Goal: Information Seeking & Learning: Find contact information

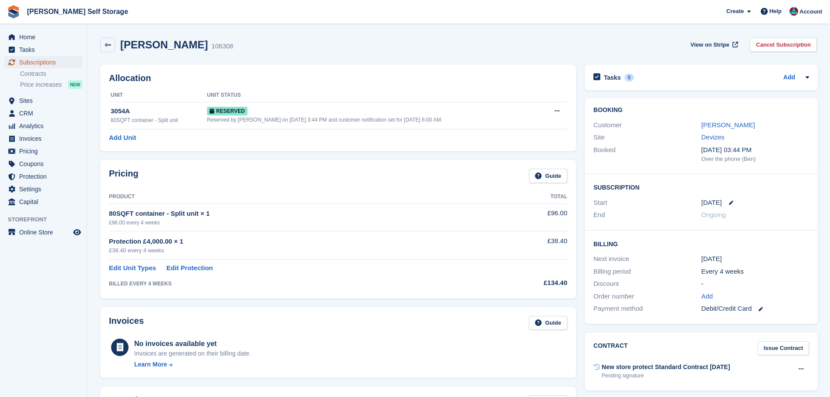
click at [49, 63] on span "Subscriptions" at bounding box center [45, 62] width 52 height 12
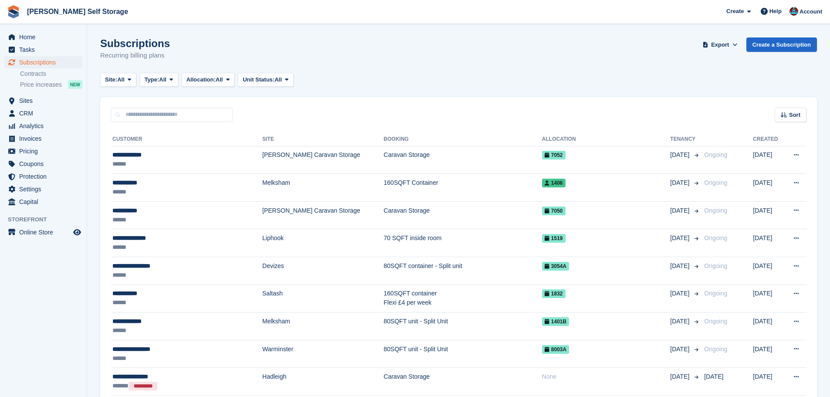
click at [321, 108] on div "Sort Sort by Customer name Date created Move in date Move out date Created (old…" at bounding box center [458, 109] width 716 height 25
click at [322, 108] on div "Sort Sort by Customer name Date created Move in date Move out date Created (old…" at bounding box center [458, 109] width 716 height 25
click at [316, 102] on div "Sort Sort by Customer name Date created Move in date Move out date Created (old…" at bounding box center [458, 109] width 716 height 25
click at [156, 117] on input "text" at bounding box center [172, 115] width 122 height 14
type input "********"
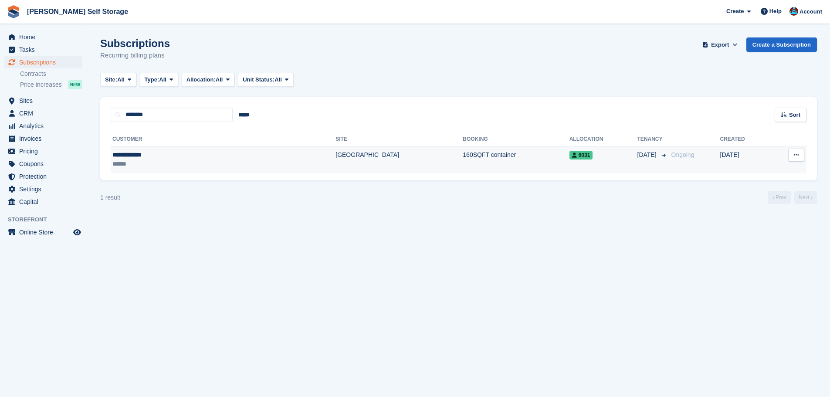
click at [335, 154] on td "[GEOGRAPHIC_DATA]" at bounding box center [398, 159] width 127 height 27
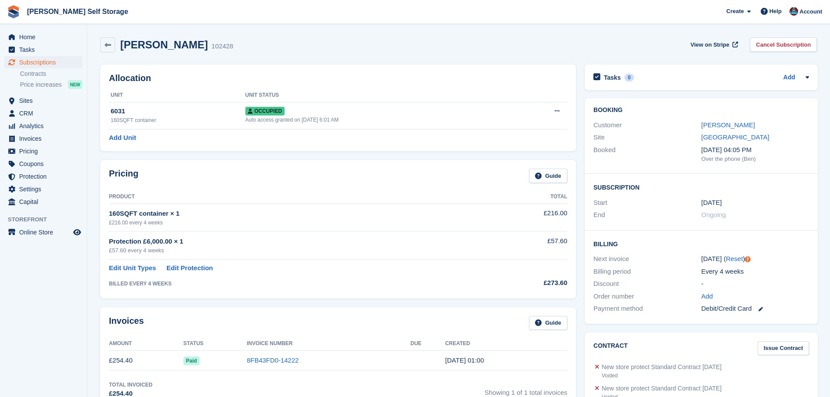
click at [722, 119] on div "Customer Grant Farrell" at bounding box center [701, 125] width 216 height 13
click at [720, 122] on link "Grant Farrell" at bounding box center [728, 124] width 54 height 7
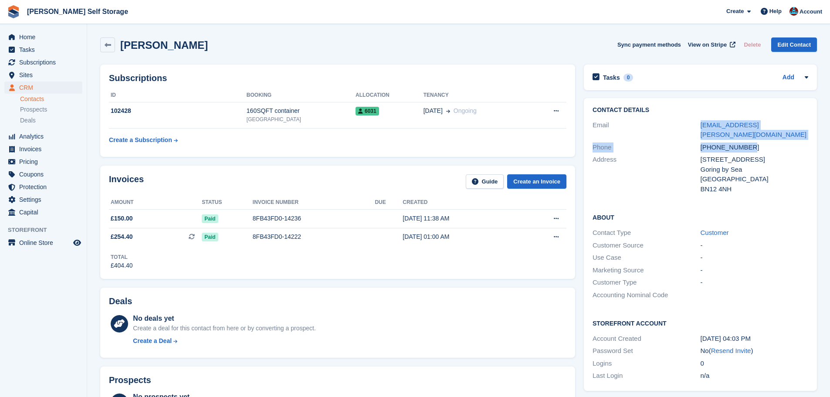
drag, startPoint x: 692, startPoint y: 123, endPoint x: 752, endPoint y: 141, distance: 63.1
click at [752, 141] on div "Contact Details Email grant.farrell@thamestransformation.com Phone +44791205673…" at bounding box center [700, 151] width 233 height 106
drag, startPoint x: 678, startPoint y: 124, endPoint x: 682, endPoint y: 121, distance: 5.0
click at [678, 124] on div "Email" at bounding box center [646, 130] width 108 height 20
click at [691, 121] on div "Email" at bounding box center [646, 130] width 108 height 20
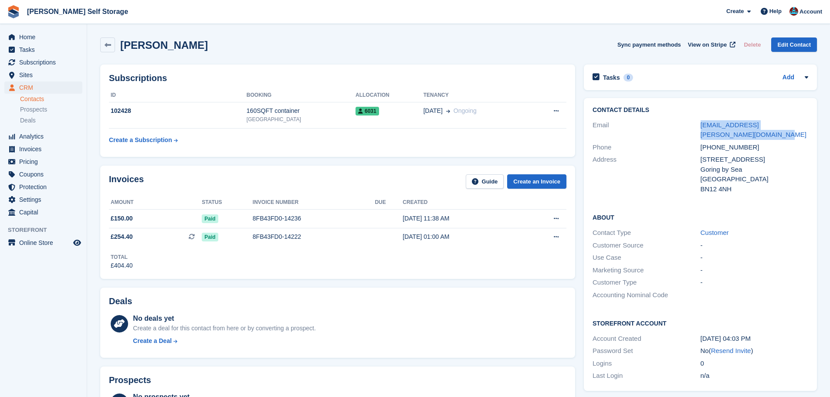
drag, startPoint x: 709, startPoint y: 125, endPoint x: 724, endPoint y: 132, distance: 16.8
click at [724, 132] on div "Email grant.farrell@thamestransformation.com" at bounding box center [700, 130] width 216 height 22
copy div "grant.farrell@thamestransformation.com"
click at [311, 122] on div "[GEOGRAPHIC_DATA]" at bounding box center [300, 119] width 109 height 8
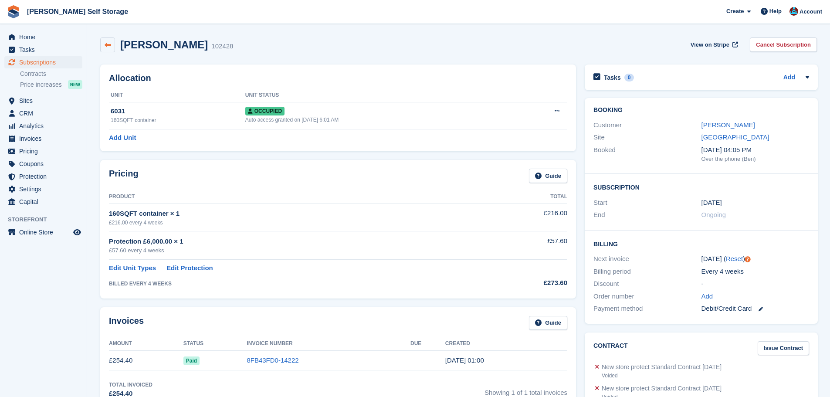
click at [111, 43] on icon at bounding box center [108, 45] width 7 height 7
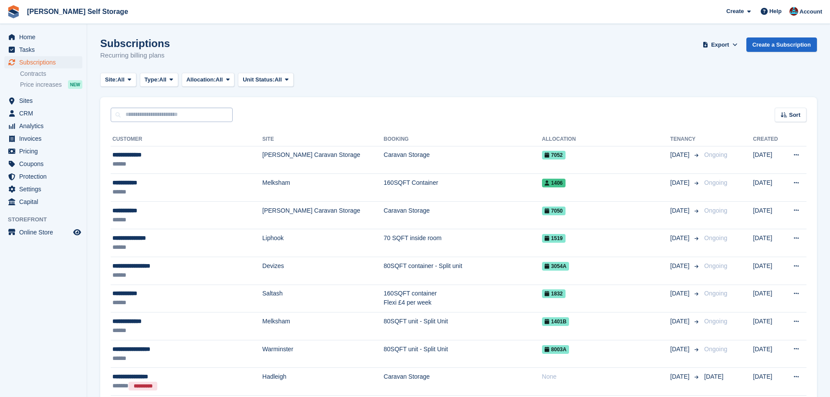
click at [175, 111] on div "Sort Sort by Customer name Date created Move in date Move out date Created (old…" at bounding box center [458, 109] width 716 height 25
click at [178, 113] on input "text" at bounding box center [172, 115] width 122 height 14
type input "**********"
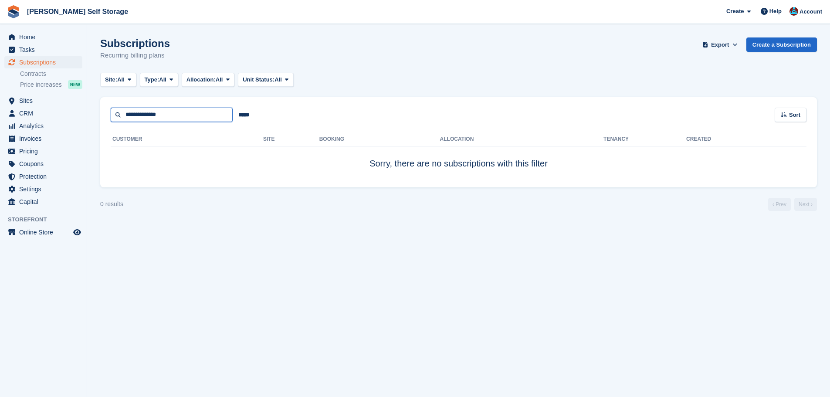
click at [175, 110] on input "**********" at bounding box center [172, 115] width 122 height 14
click at [173, 112] on input "**********" at bounding box center [172, 115] width 122 height 14
click at [145, 116] on input "**********" at bounding box center [172, 115] width 122 height 14
type input "**********"
click at [182, 114] on input "**********" at bounding box center [172, 115] width 122 height 14
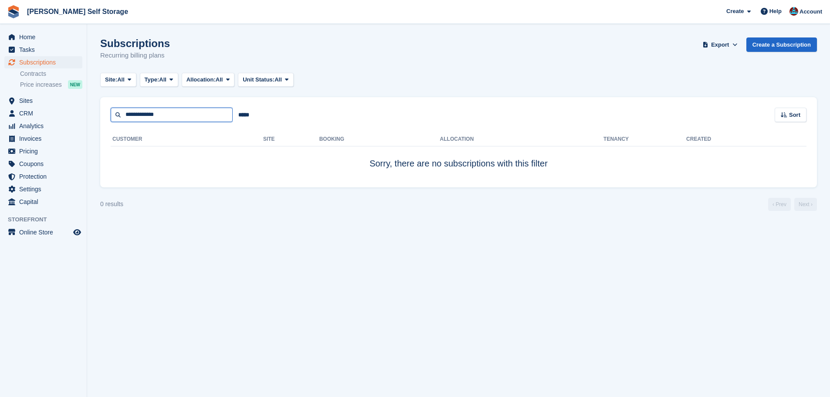
click at [182, 114] on input "**********" at bounding box center [172, 115] width 122 height 14
click at [182, 113] on input "**********" at bounding box center [172, 115] width 122 height 14
type input "**********"
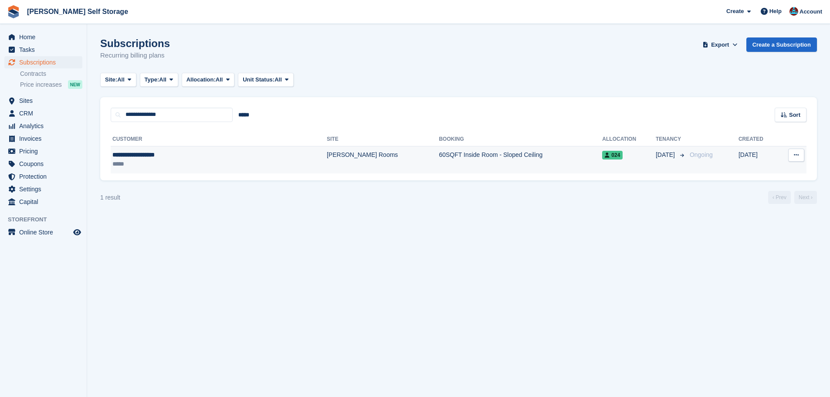
click at [203, 149] on td "**********" at bounding box center [219, 159] width 216 height 27
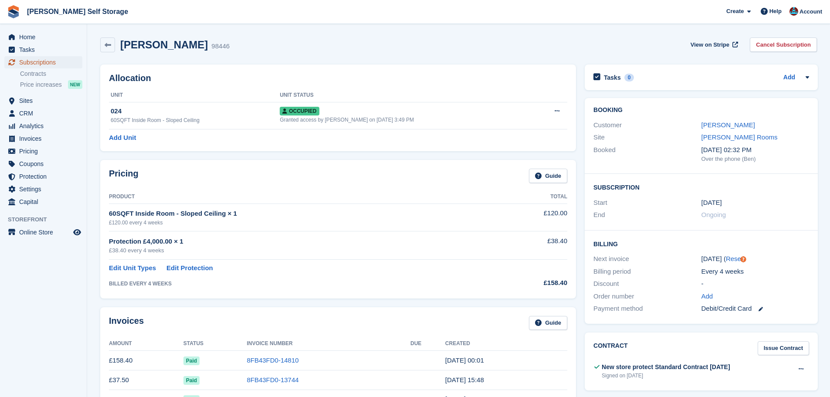
click at [60, 57] on span "Subscriptions" at bounding box center [45, 62] width 52 height 12
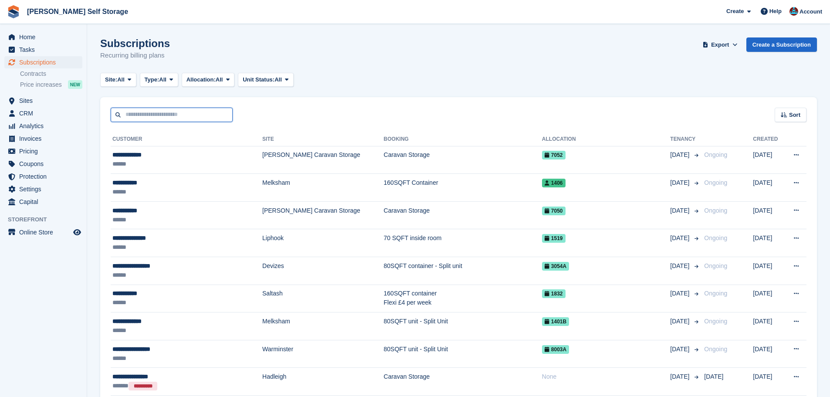
click at [167, 113] on input "text" at bounding box center [172, 115] width 122 height 14
type input "*********"
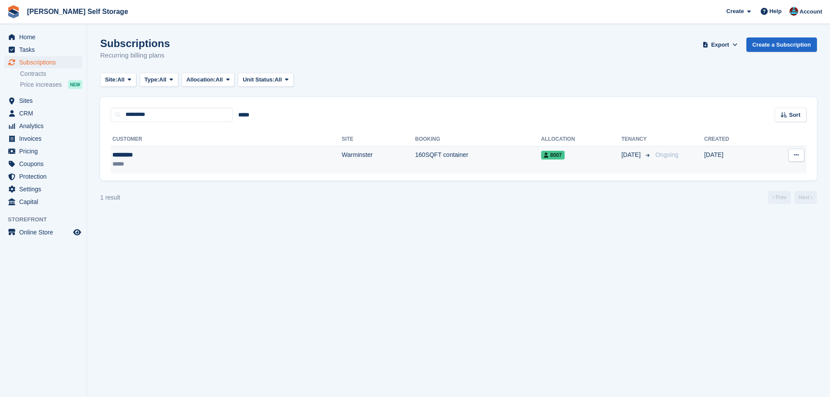
click at [341, 152] on td "Warminster" at bounding box center [377, 159] width 73 height 27
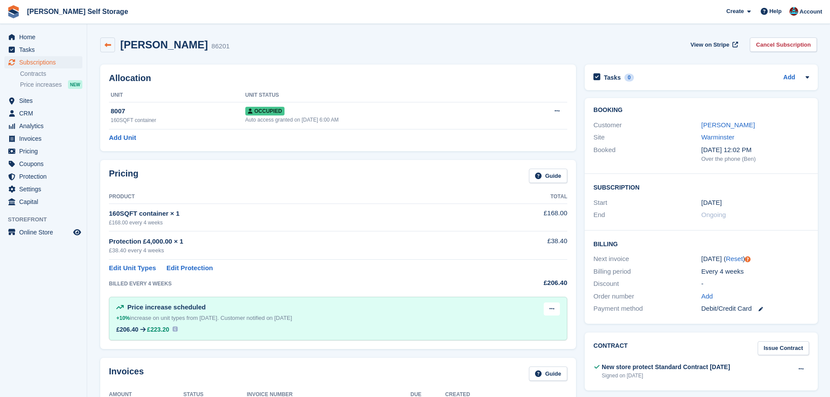
click at [103, 43] on link at bounding box center [107, 44] width 15 height 15
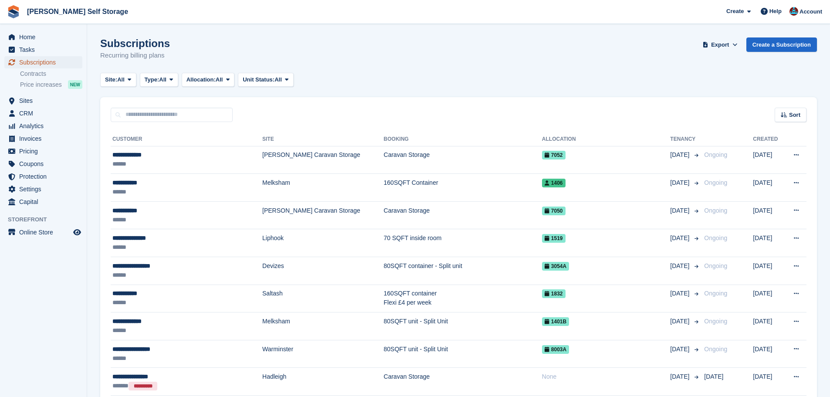
click at [57, 63] on span "Subscriptions" at bounding box center [45, 62] width 52 height 12
click at [173, 121] on input "text" at bounding box center [172, 115] width 122 height 14
type input "***"
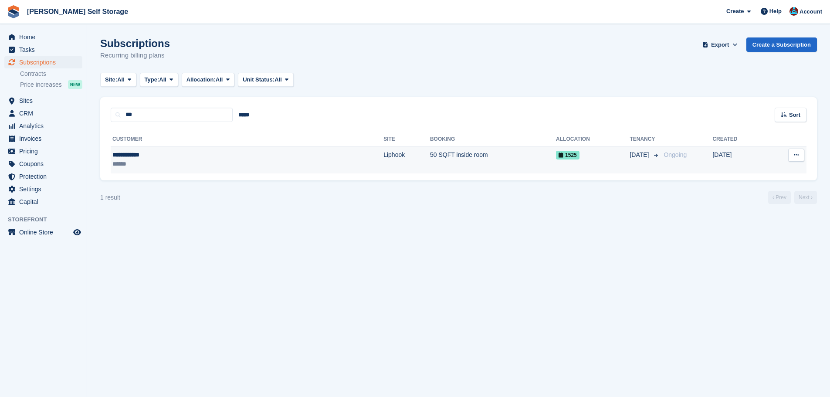
click at [383, 158] on td "Liphook" at bounding box center [406, 159] width 47 height 27
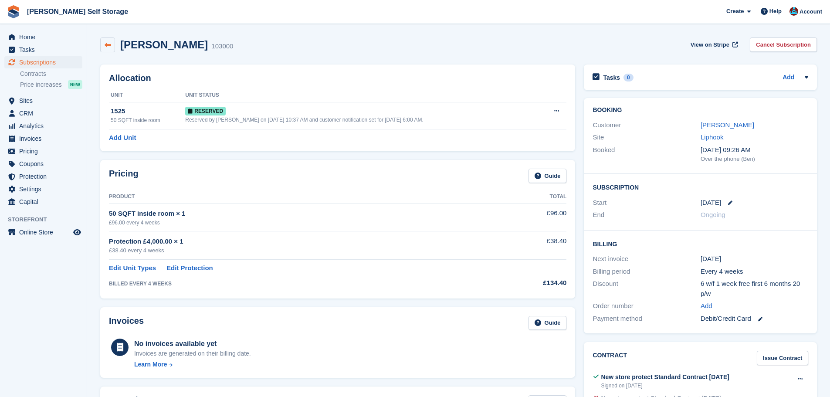
click at [101, 37] on link at bounding box center [107, 44] width 15 height 15
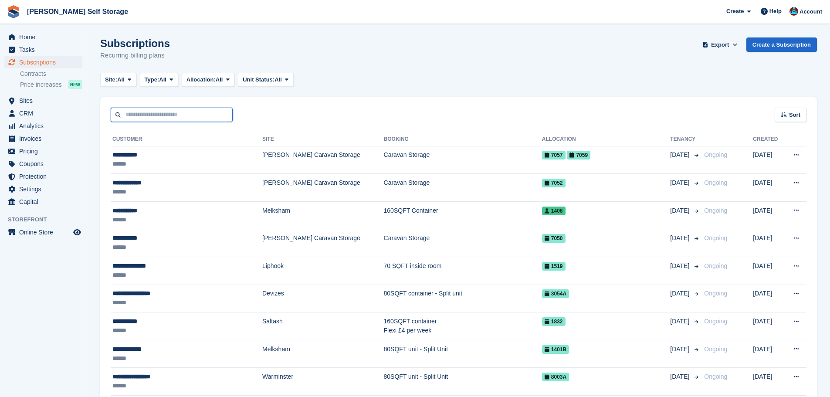
click at [162, 116] on input "text" at bounding box center [172, 115] width 122 height 14
type input "********"
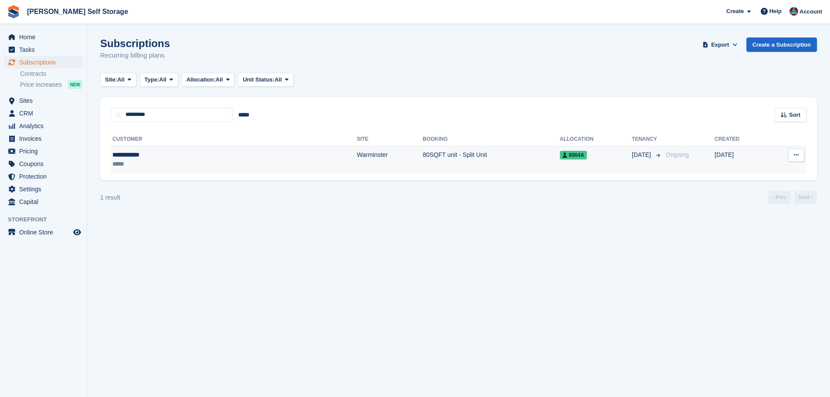
click at [184, 156] on div "**********" at bounding box center [169, 154] width 114 height 9
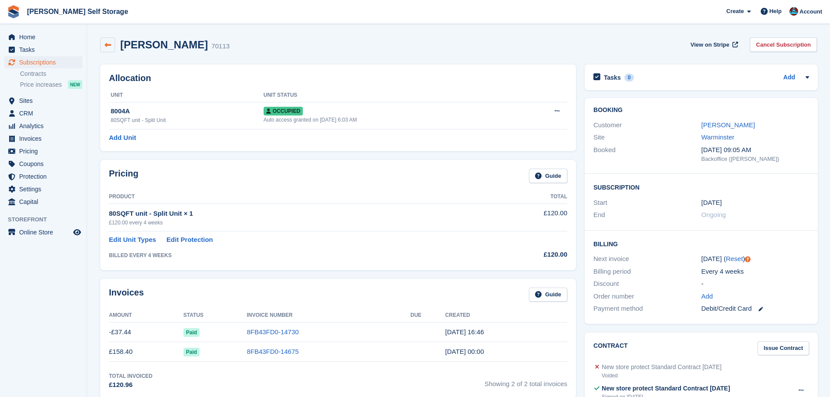
click at [107, 45] on icon at bounding box center [108, 45] width 7 height 7
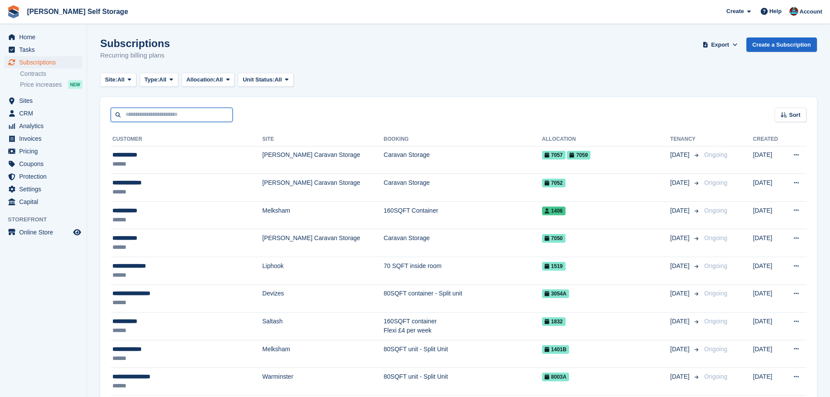
click at [143, 110] on input "text" at bounding box center [172, 115] width 122 height 14
click at [325, 98] on div "Sort Sort by Customer name Date created Move in date Move out date Created (old…" at bounding box center [458, 109] width 716 height 25
click at [203, 113] on input "text" at bounding box center [172, 115] width 122 height 14
click at [208, 119] on input "text" at bounding box center [172, 115] width 122 height 14
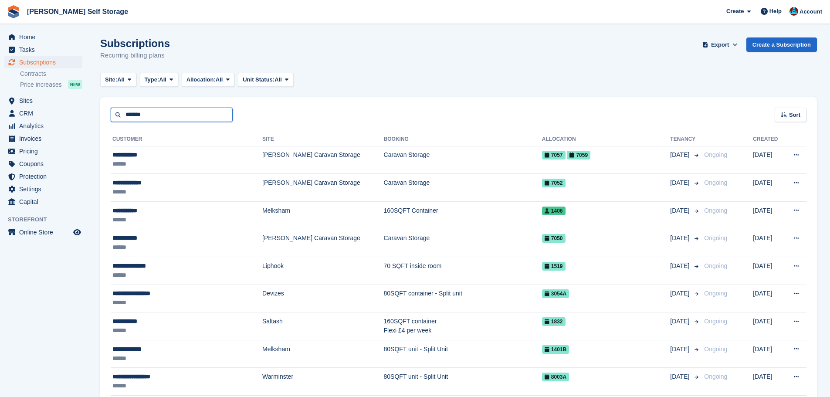
type input "******"
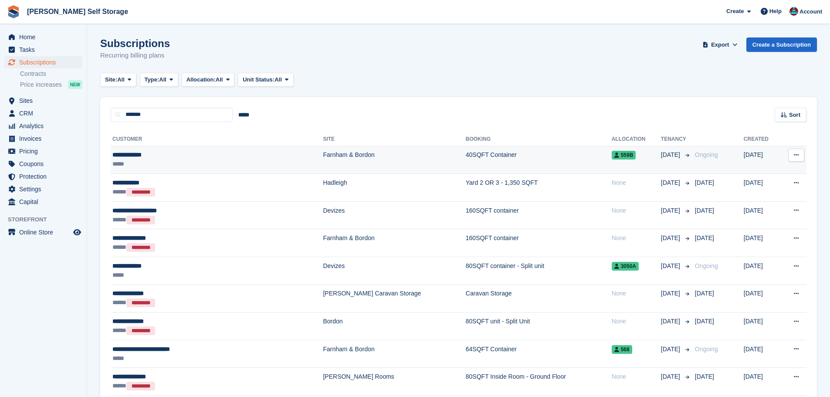
click at [323, 163] on td "Farnham & Bordon" at bounding box center [394, 160] width 142 height 28
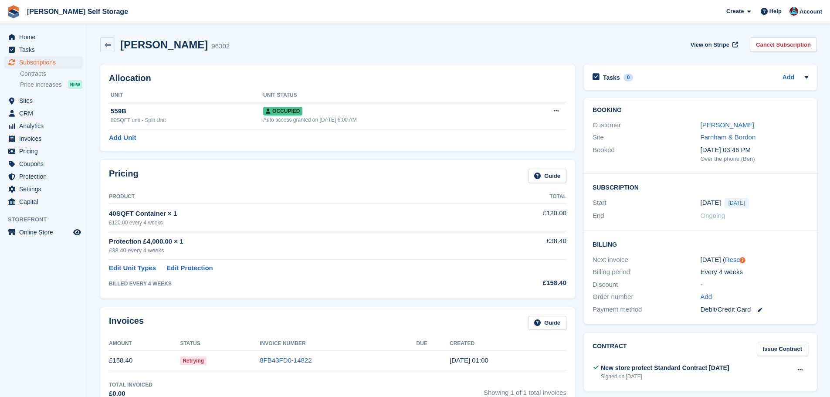
click at [319, 152] on div "Allocation Unit Unit Status 559B 80SQFT unit - Split Unit Occupied Auto access …" at bounding box center [337, 107] width 483 height 95
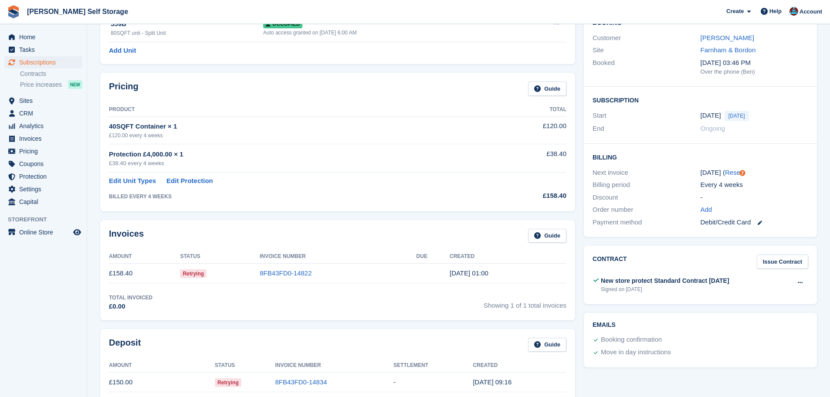
scroll to position [131, 0]
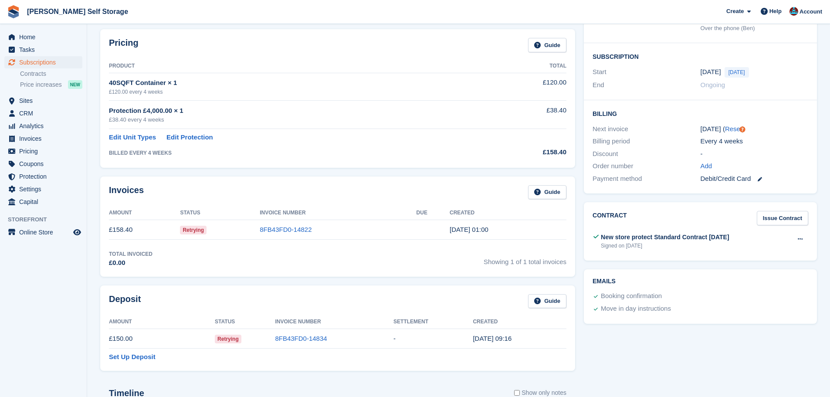
click at [303, 167] on div "Pricing Guide Product Total 40SQFT Container × 1 £120.00 every 4 weeks £120.00 …" at bounding box center [337, 98] width 475 height 138
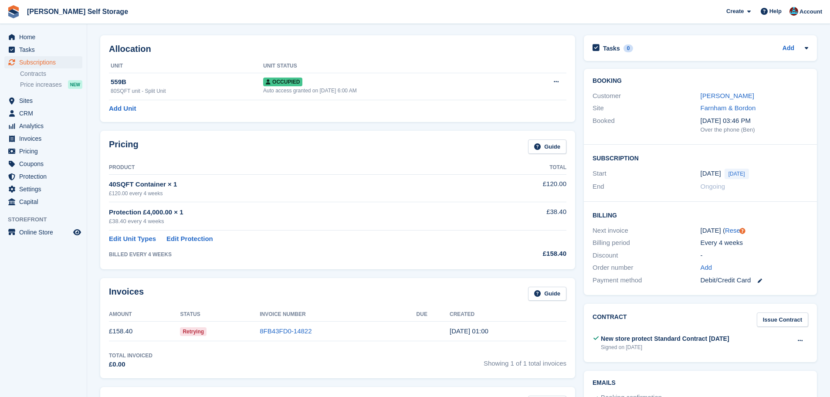
scroll to position [0, 0]
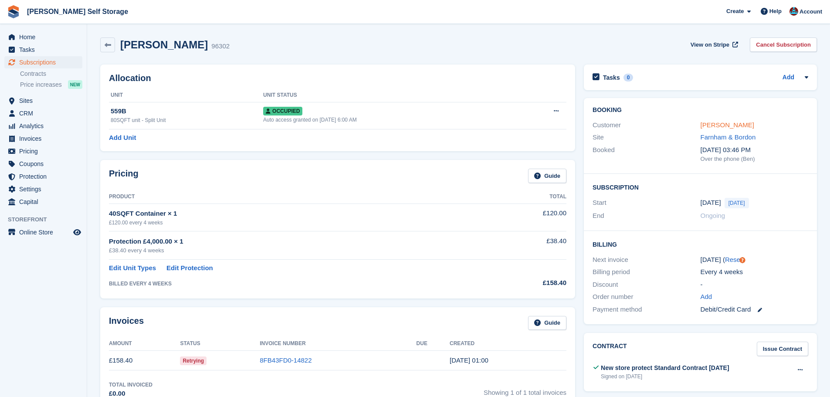
click at [713, 122] on link "[PERSON_NAME]" at bounding box center [727, 124] width 54 height 7
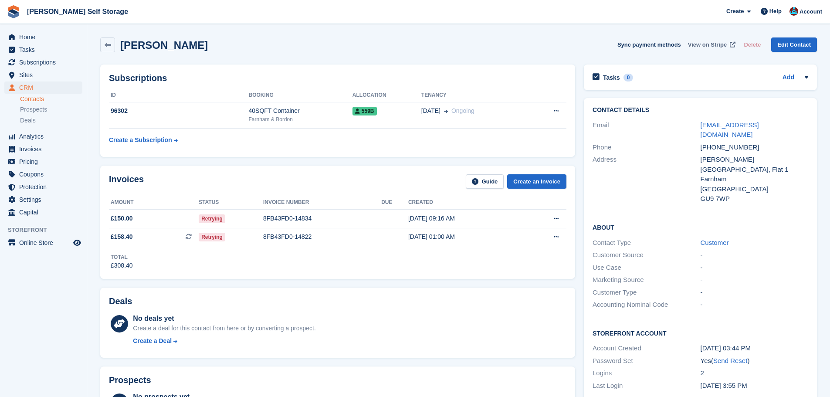
click at [706, 44] on span "View on Stripe" at bounding box center [707, 45] width 39 height 9
click at [263, 158] on div "Subscriptions ID Booking Allocation Tenancy 96302 40SQFT Container Farnham & Bo…" at bounding box center [337, 110] width 483 height 101
click at [263, 157] on div "Subscriptions ID Booking Allocation Tenancy 96302 40SQFT Container Farnham & Bo…" at bounding box center [337, 110] width 483 height 101
click at [280, 219] on div "8FB43FD0-14834" at bounding box center [322, 218] width 118 height 9
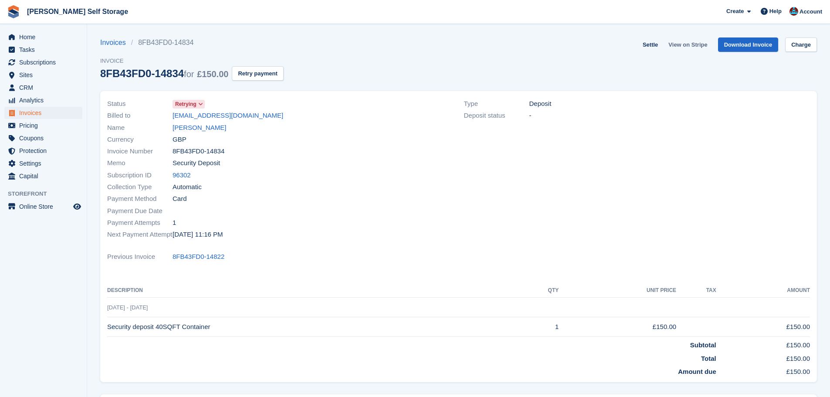
click at [701, 44] on link "View on Stripe" at bounding box center [688, 44] width 46 height 14
click at [206, 130] on link "[PERSON_NAME]" at bounding box center [199, 128] width 54 height 10
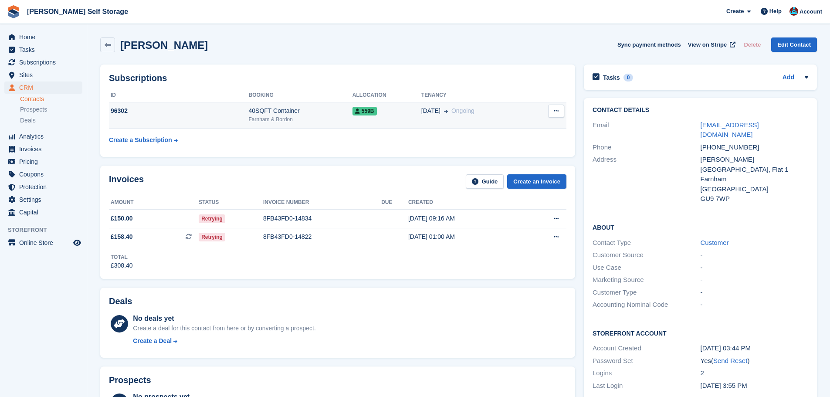
click at [359, 118] on td "559B" at bounding box center [386, 115] width 69 height 27
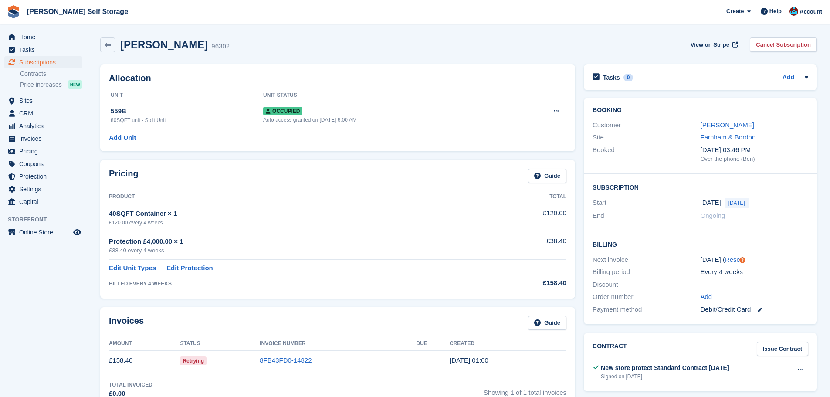
click at [294, 154] on div "Allocation Unit Unit Status 559B 80SQFT unit - Split Unit Occupied Auto access …" at bounding box center [337, 107] width 483 height 95
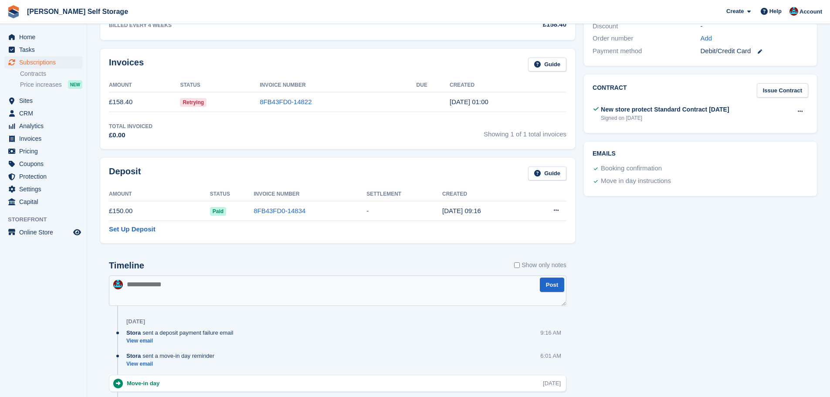
scroll to position [261, 0]
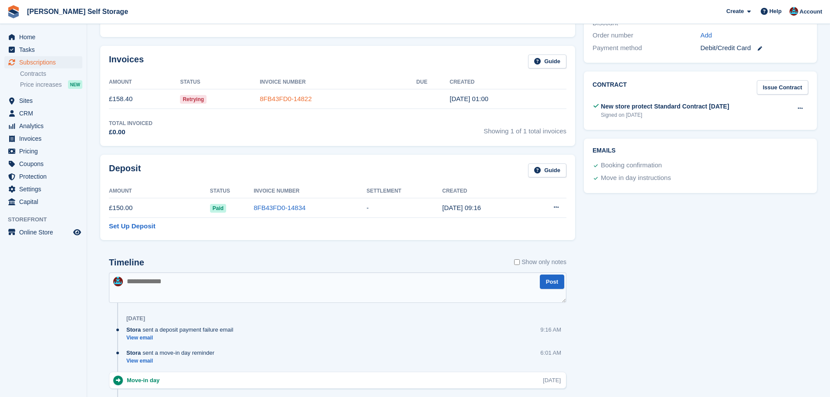
click at [287, 99] on link "8FB43FD0-14822" at bounding box center [286, 98] width 52 height 7
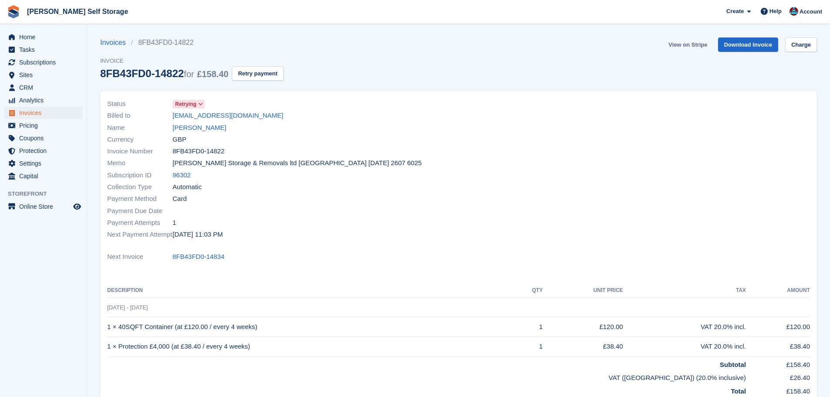
click at [678, 44] on link "View on Stripe" at bounding box center [688, 44] width 46 height 14
click at [38, 56] on ul "Home Tasks Subscriptions Subscriptions Subscriptions Contracts Price increases …" at bounding box center [43, 107] width 87 height 152
click at [36, 59] on span "Subscriptions" at bounding box center [45, 62] width 52 height 12
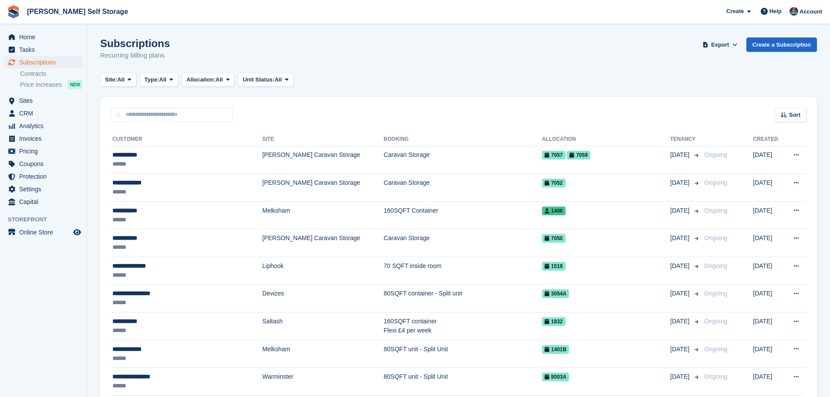
click at [280, 117] on div "Sort Sort by Customer name Date created Move in date Move out date Created (old…" at bounding box center [458, 109] width 716 height 25
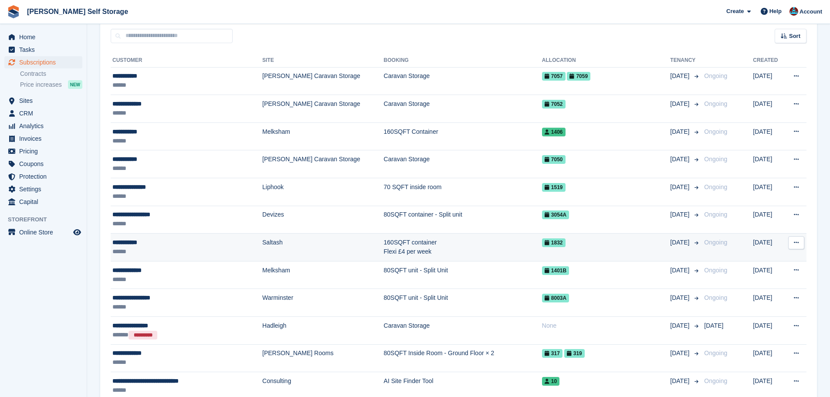
scroll to position [87, 0]
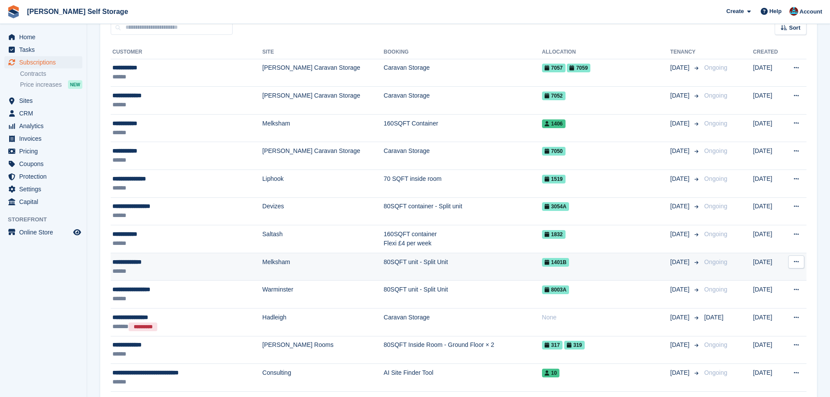
click at [159, 264] on div "**********" at bounding box center [172, 261] width 121 height 9
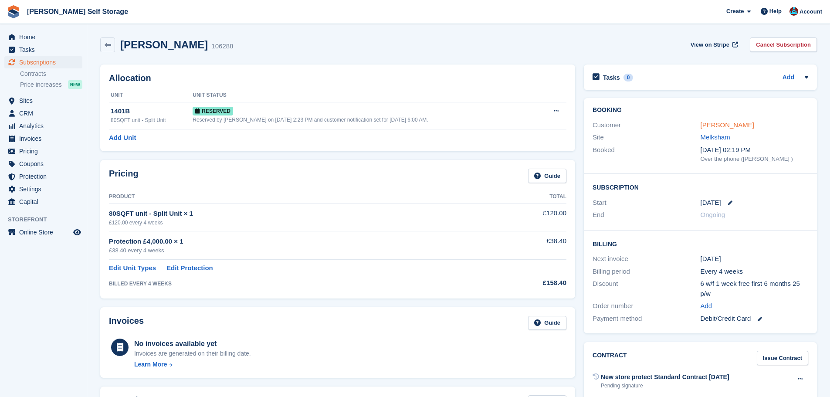
click at [713, 128] on link "Chloe Harding" at bounding box center [727, 124] width 54 height 7
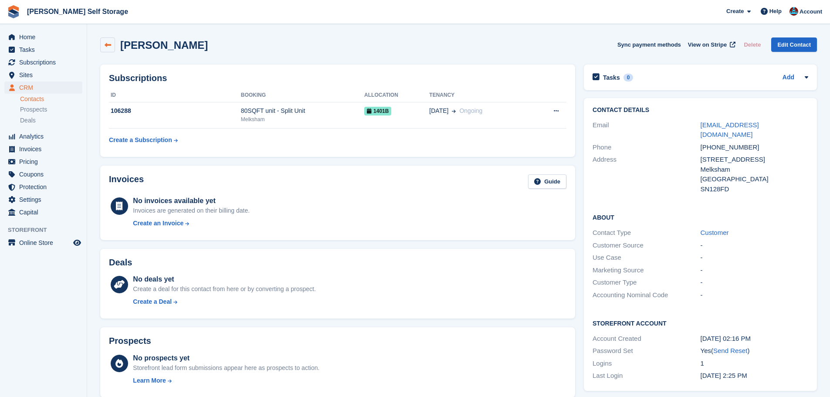
click at [111, 46] on link at bounding box center [107, 44] width 15 height 15
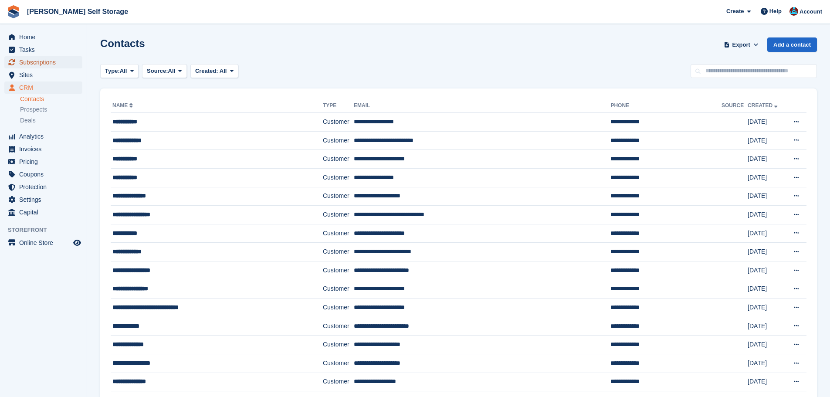
click at [49, 63] on span "Subscriptions" at bounding box center [45, 62] width 52 height 12
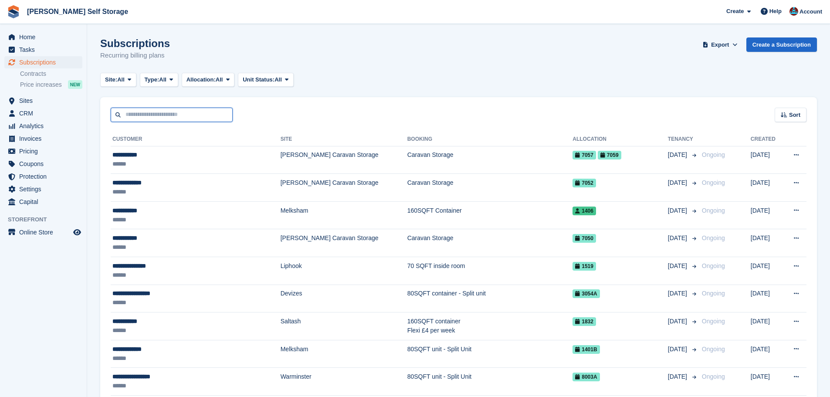
click at [220, 114] on input "text" at bounding box center [172, 115] width 122 height 14
type input "****"
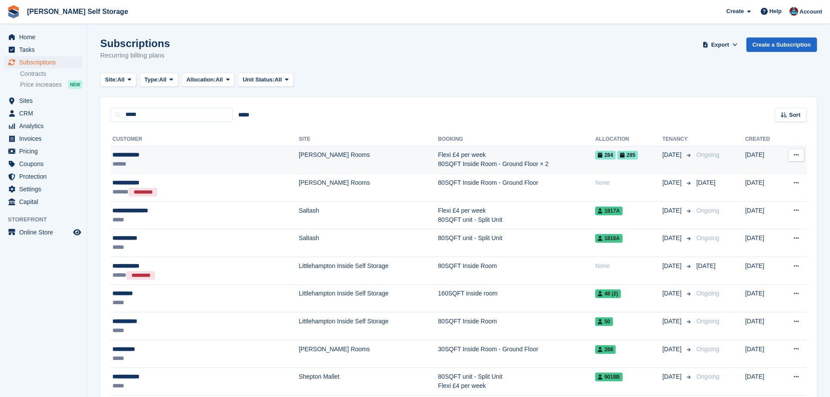
click at [221, 153] on div "**********" at bounding box center [177, 154] width 131 height 9
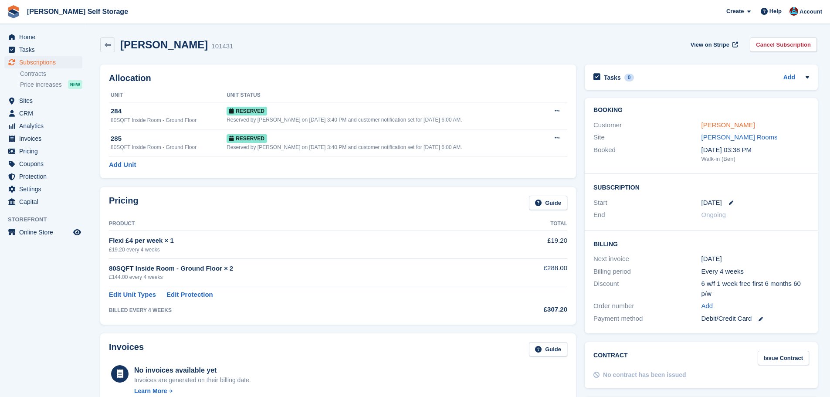
click at [713, 125] on link "[PERSON_NAME]" at bounding box center [728, 124] width 54 height 7
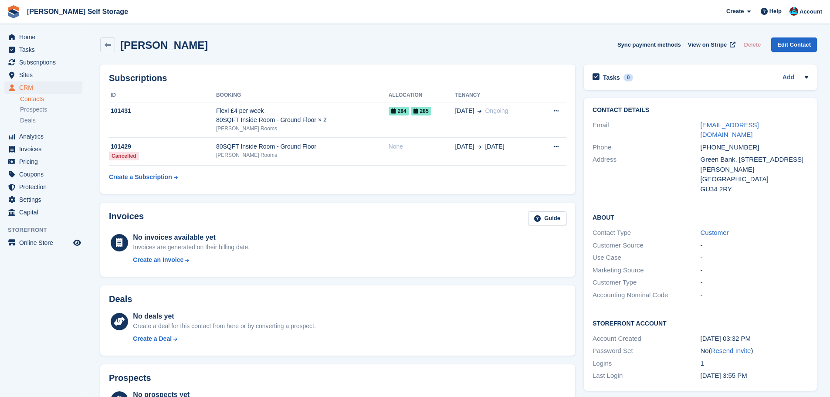
click at [304, 98] on th "Booking" at bounding box center [302, 95] width 172 height 14
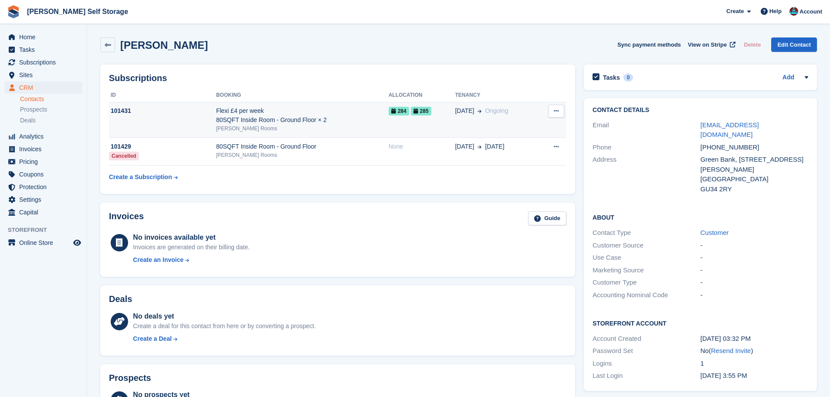
click at [316, 116] on div "Flexi £4 per week 80SQFT Inside Room - Ground Floor × 2" at bounding box center [302, 115] width 172 height 18
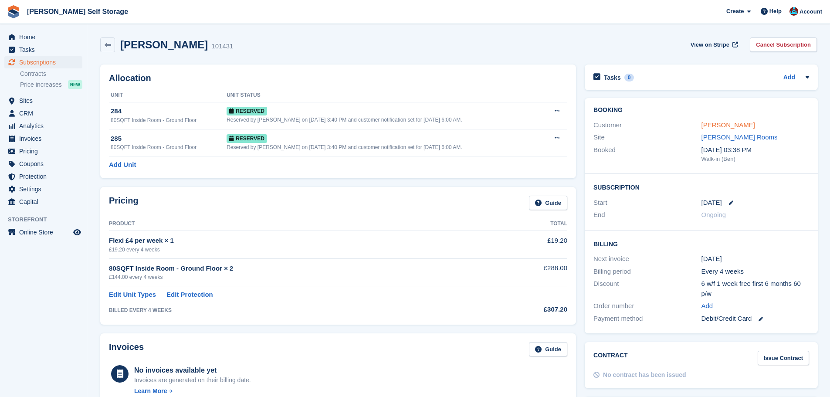
click at [725, 125] on link "[PERSON_NAME]" at bounding box center [728, 124] width 54 height 7
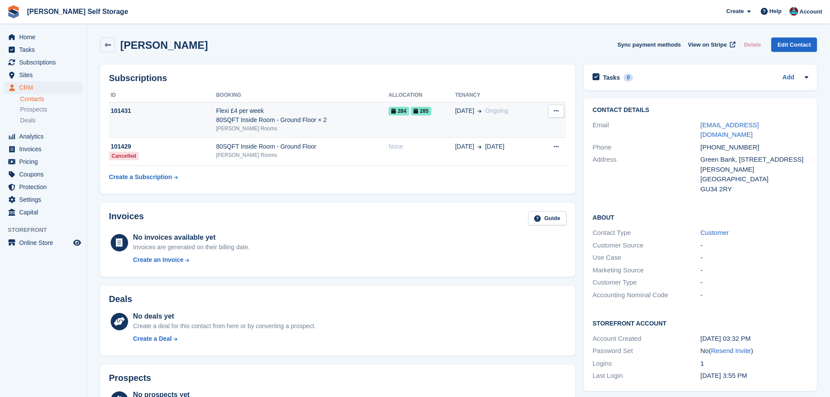
click at [357, 118] on div "Flexi £4 per week 80SQFT Inside Room - Ground Floor × 2" at bounding box center [302, 115] width 172 height 18
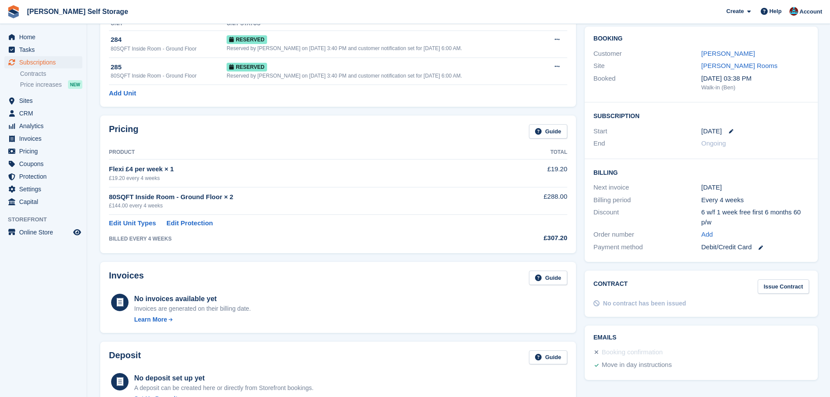
scroll to position [87, 0]
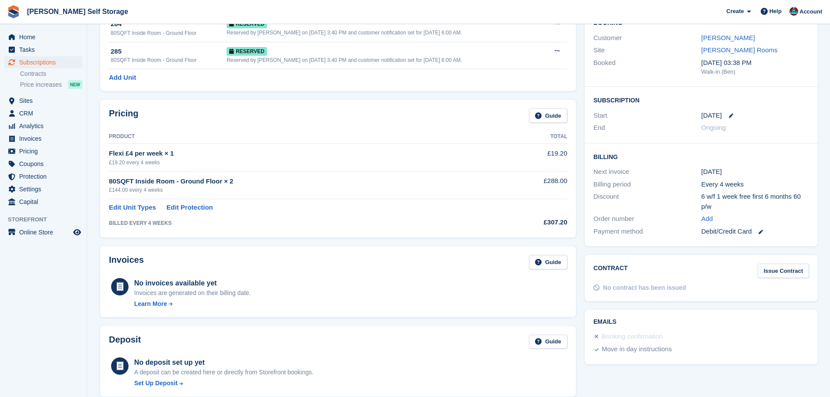
click at [331, 92] on div "Allocation Unit Unit Status 284 80SQFT Inside Room - Ground Floor Reserved Rese…" at bounding box center [338, 34] width 484 height 122
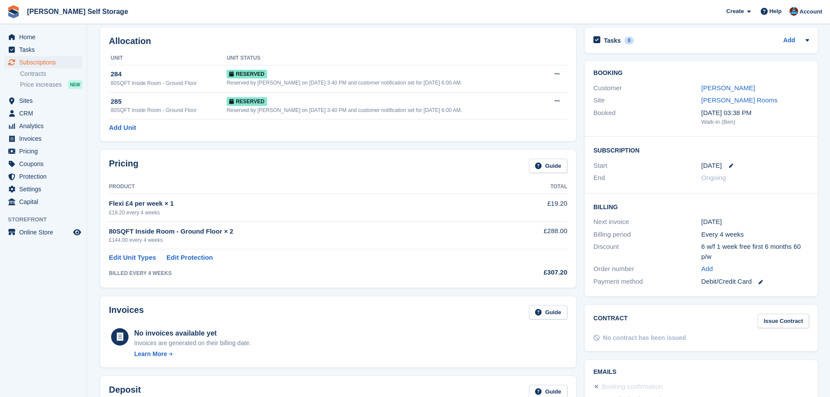
scroll to position [0, 0]
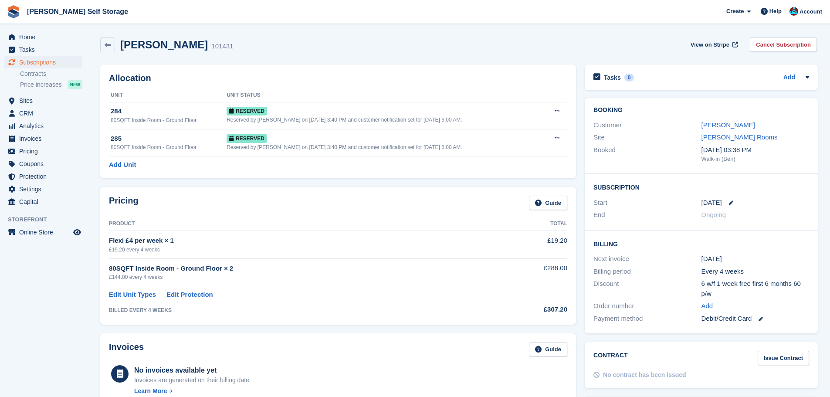
click at [224, 178] on div "Allocation Unit Unit Status 284 80SQFT Inside Room - Ground Floor Reserved Rese…" at bounding box center [338, 121] width 476 height 114
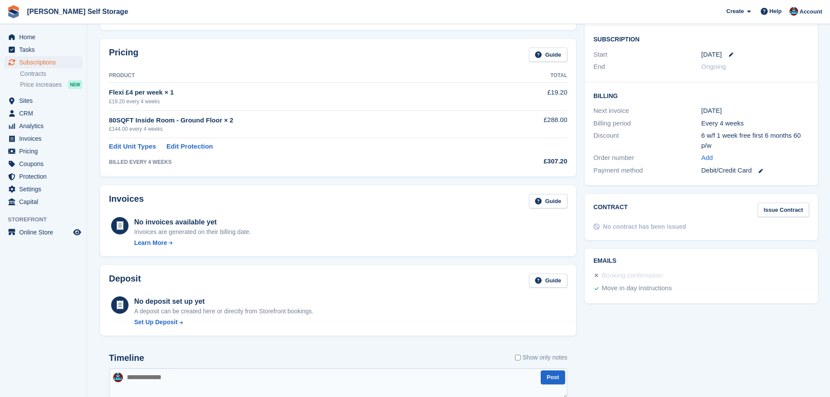
scroll to position [338, 0]
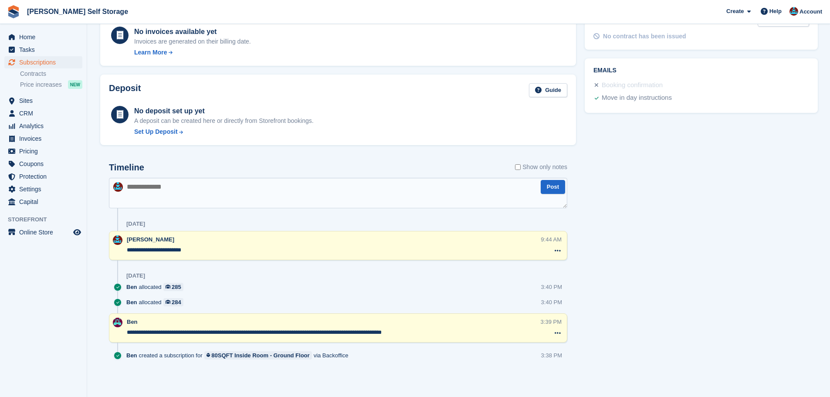
click at [213, 187] on textarea at bounding box center [338, 193] width 458 height 30
type textarea "**********"
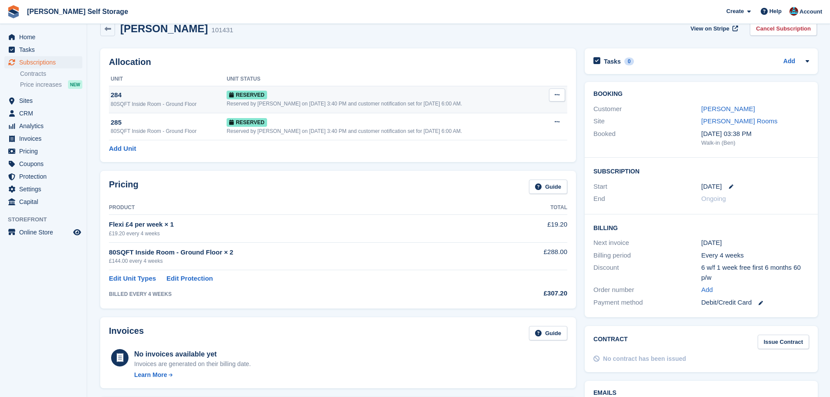
scroll to position [0, 0]
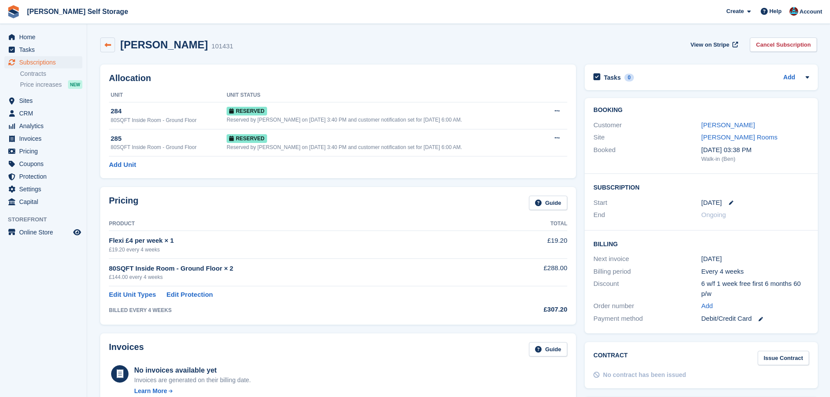
click at [108, 48] on icon at bounding box center [108, 45] width 7 height 7
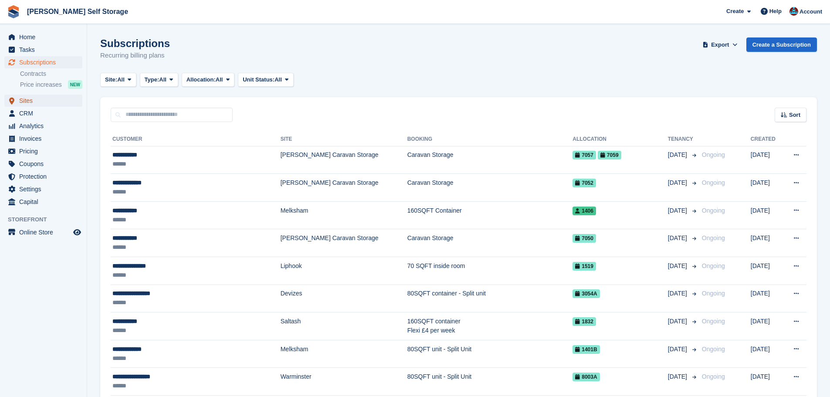
click at [58, 102] on span "Sites" at bounding box center [45, 101] width 52 height 12
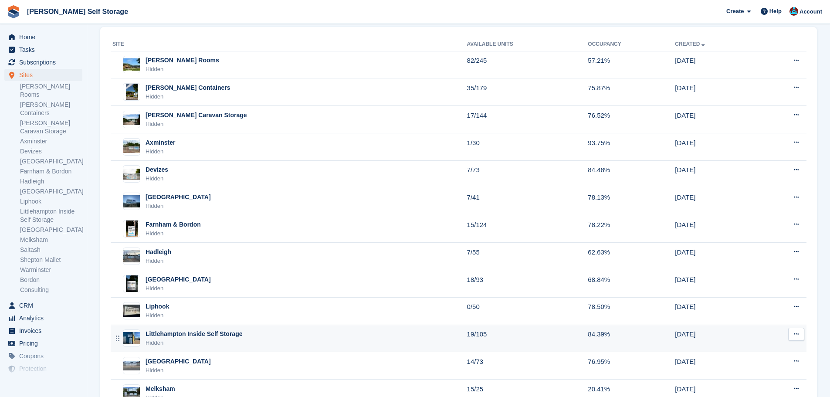
scroll to position [217, 0]
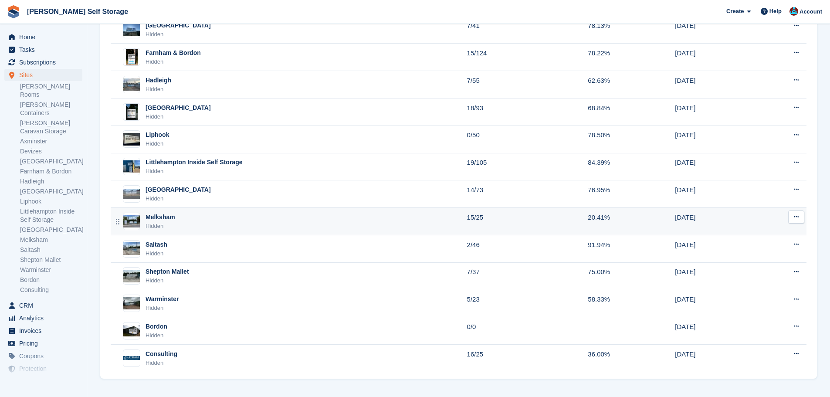
click at [175, 219] on div "Melksham Hidden" at bounding box center [289, 222] width 354 height 18
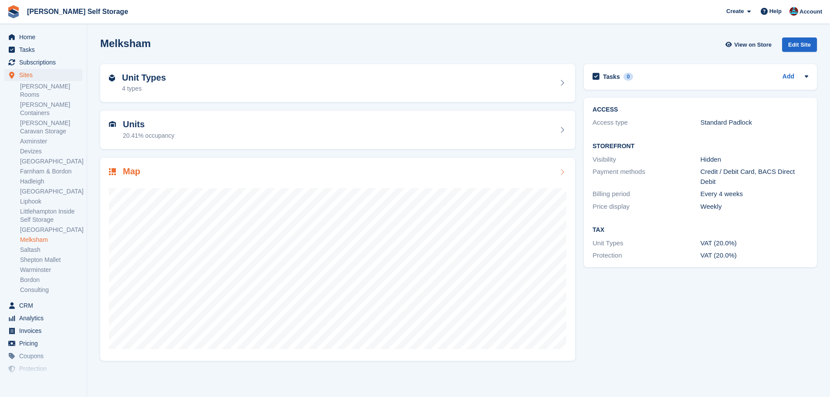
click at [133, 171] on h2 "Map" at bounding box center [131, 171] width 17 height 10
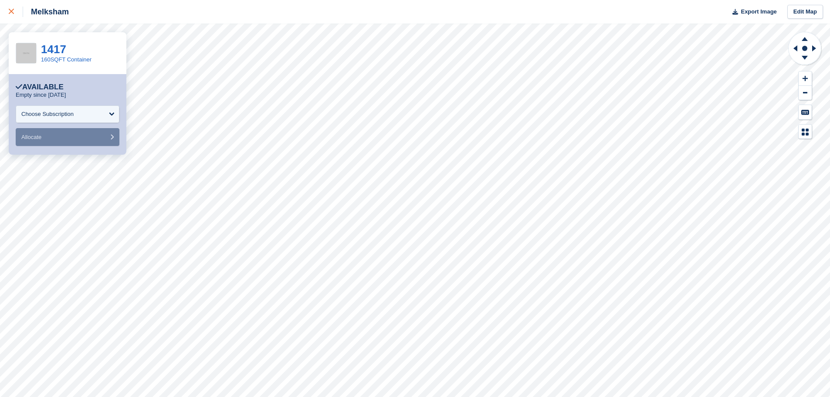
click at [8, 14] on link at bounding box center [11, 12] width 23 height 24
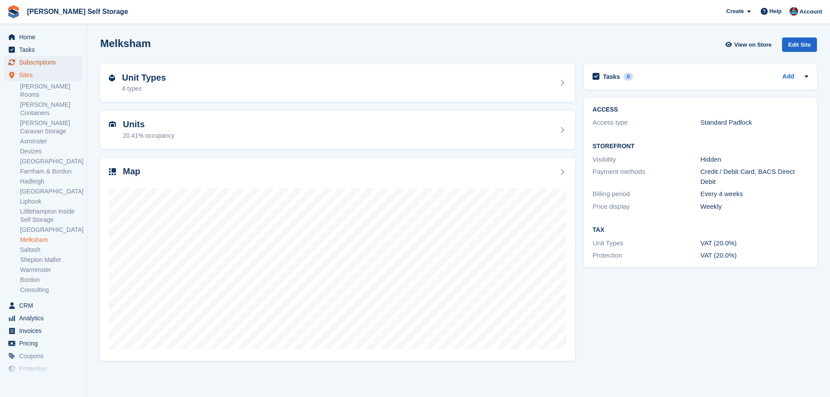
click at [27, 59] on span "Subscriptions" at bounding box center [45, 62] width 52 height 12
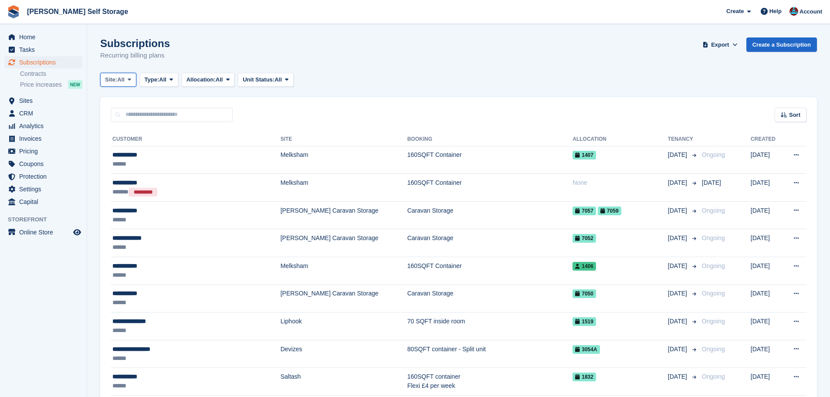
click at [122, 79] on span "All" at bounding box center [120, 79] width 7 height 9
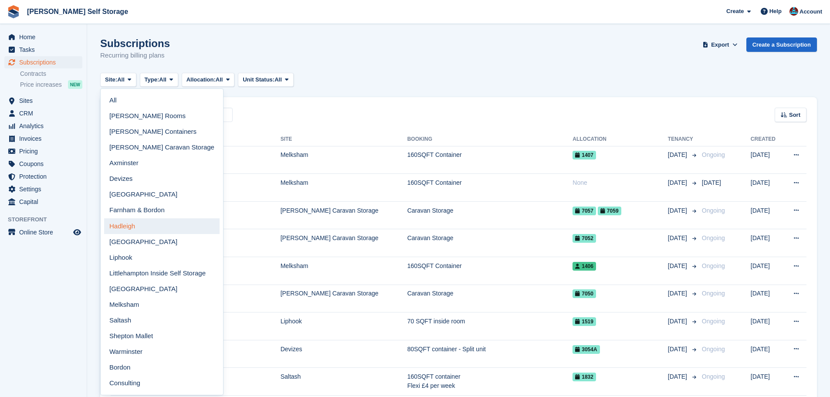
click at [130, 225] on link "Hadleigh" at bounding box center [161, 226] width 115 height 16
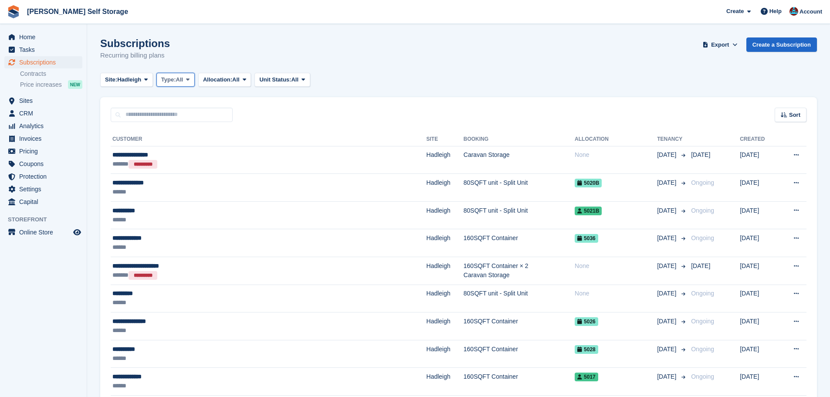
click at [165, 75] on button "Type: All" at bounding box center [175, 80] width 38 height 14
click at [173, 117] on link "Upcoming" at bounding box center [198, 116] width 76 height 16
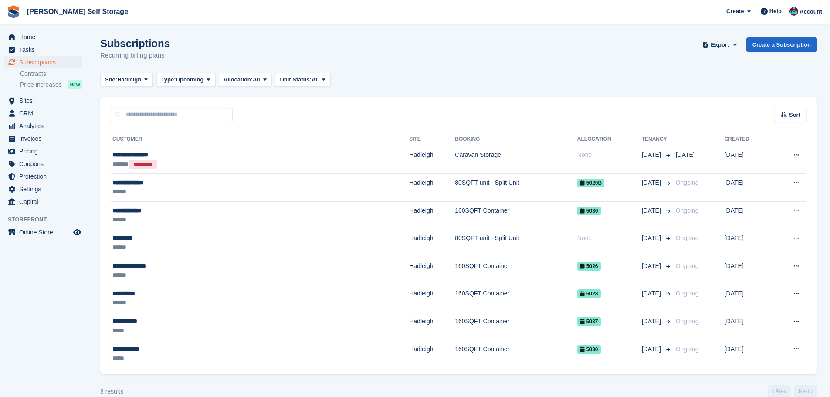
scroll to position [14, 0]
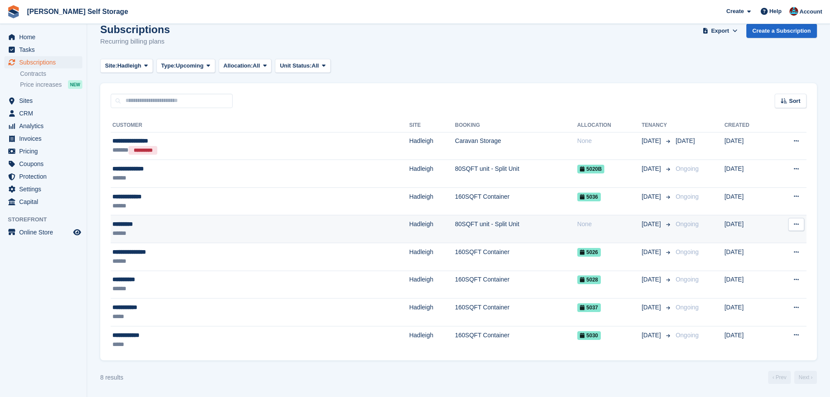
click at [250, 226] on div "*********" at bounding box center [189, 223] width 155 height 9
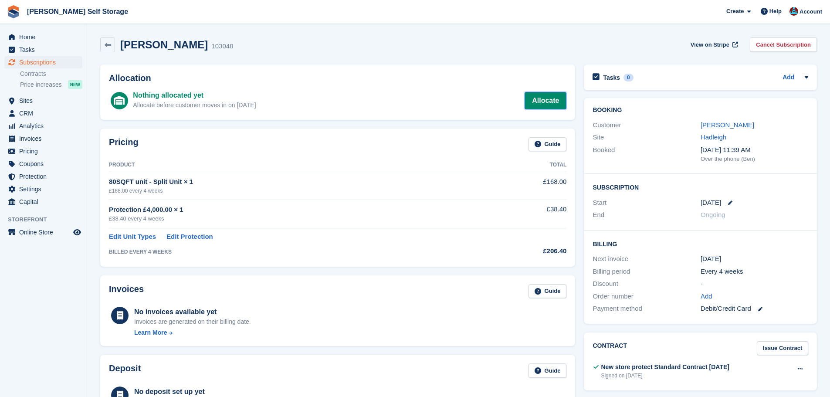
click at [554, 99] on link "Allocate" at bounding box center [545, 100] width 42 height 17
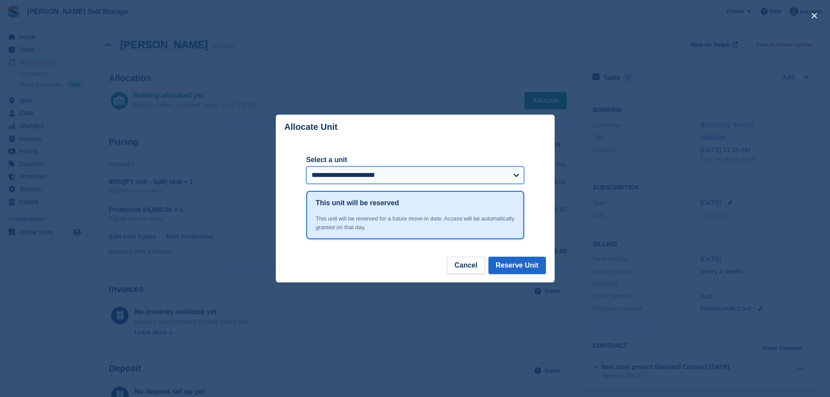
click at [379, 172] on select "**********" at bounding box center [415, 174] width 218 height 17
click at [381, 138] on header "Allocate Unit" at bounding box center [415, 127] width 279 height 25
click at [464, 262] on button "Cancel" at bounding box center [465, 265] width 37 height 17
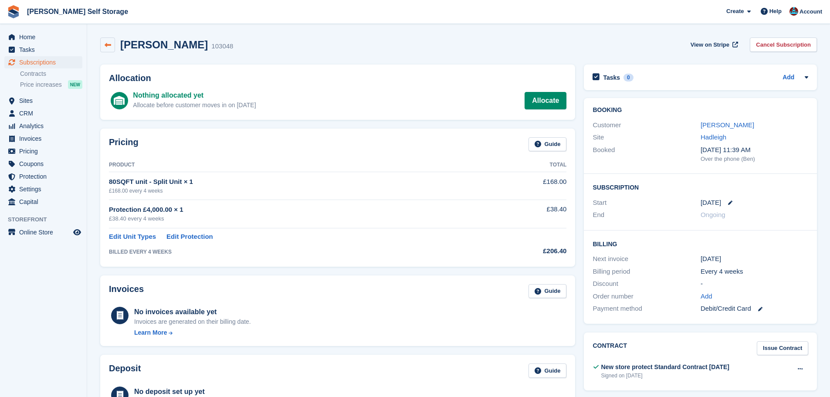
click at [106, 50] on link at bounding box center [107, 44] width 15 height 15
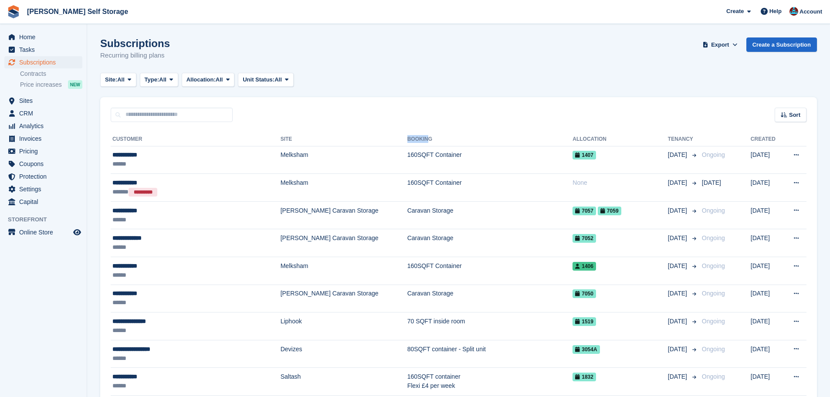
drag, startPoint x: 375, startPoint y: 138, endPoint x: 385, endPoint y: 118, distance: 21.2
click at [400, 135] on tr "Customer Site Booking Allocation Tenancy Created" at bounding box center [458, 139] width 695 height 14
click at [382, 116] on div "Sort Sort by Customer name Date created Move in date Move out date Created (old…" at bounding box center [458, 109] width 716 height 25
drag, startPoint x: 122, startPoint y: 137, endPoint x: 773, endPoint y: 135, distance: 651.1
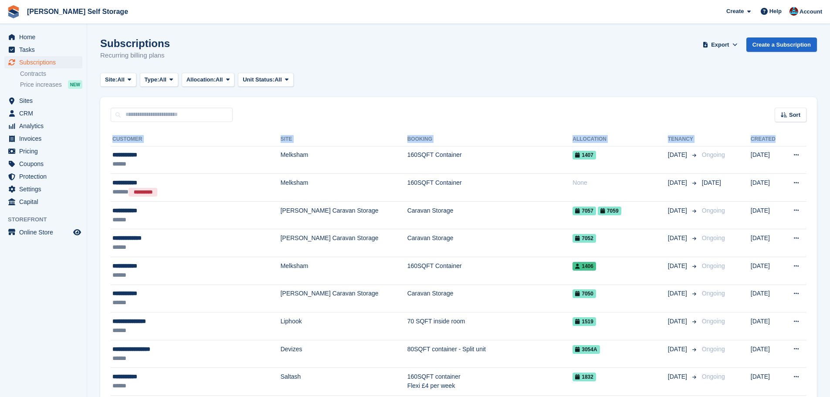
click at [672, 111] on div "Sort Sort by Customer name Date created Move in date Move out date Created (old…" at bounding box center [458, 109] width 716 height 25
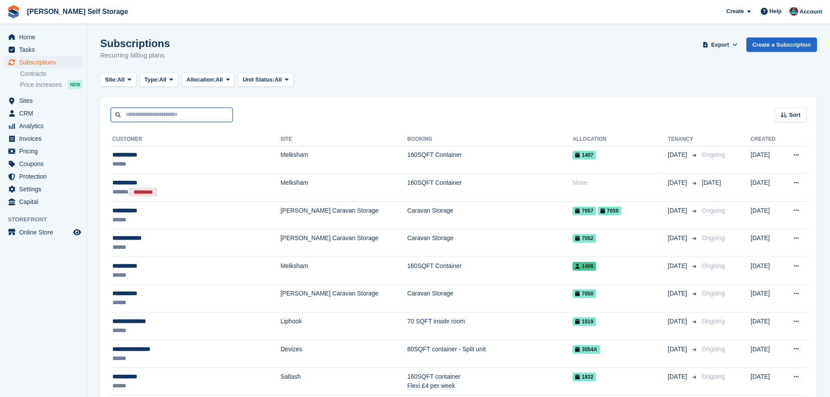
click at [186, 120] on input "text" at bounding box center [172, 115] width 122 height 14
type input "****"
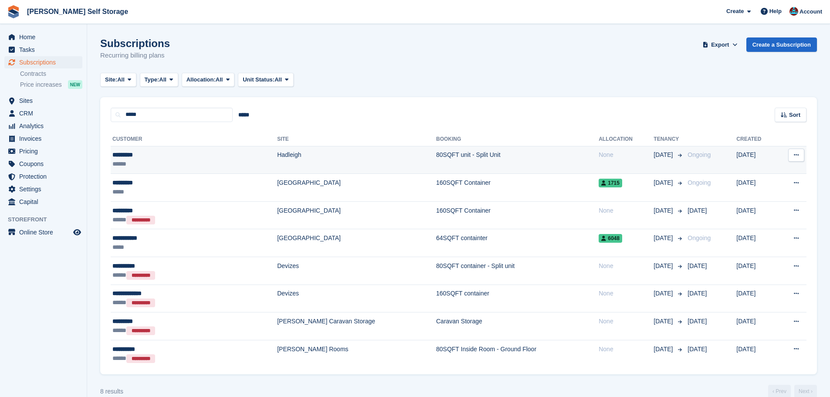
click at [154, 168] on div "******" at bounding box center [162, 163] width 101 height 9
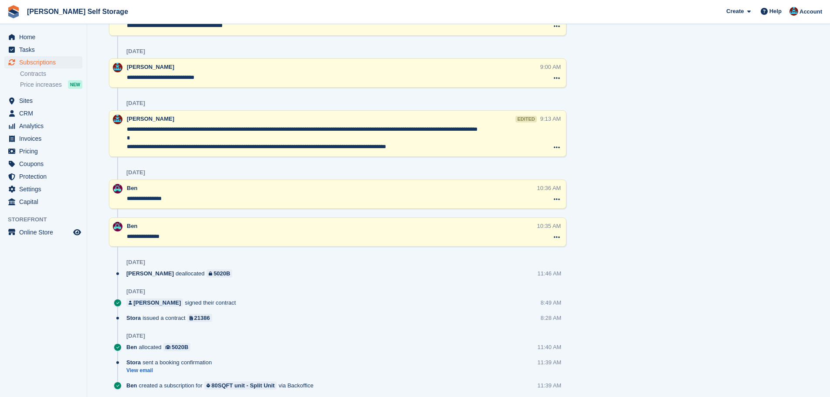
scroll to position [491, 0]
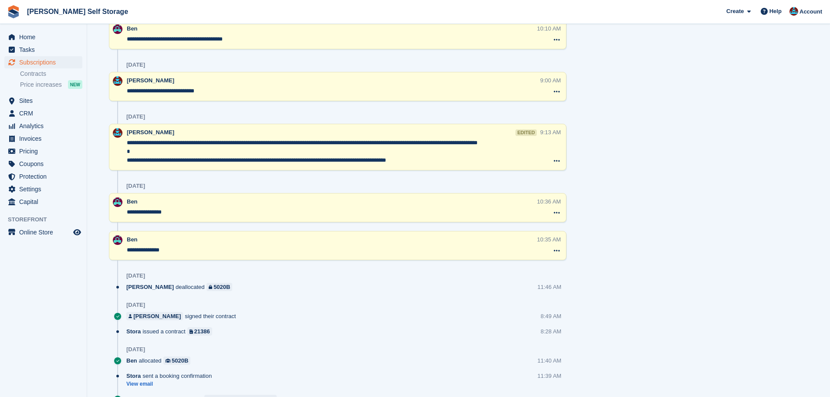
drag, startPoint x: 192, startPoint y: 91, endPoint x: 126, endPoint y: 90, distance: 65.8
click at [126, 90] on div "**********" at bounding box center [337, 86] width 457 height 29
click at [758, 169] on div "Tasks 0 Add No tasks related to Subscription #103048 Booking Customer [PERSON_N…" at bounding box center [700, 0] width 242 height 863
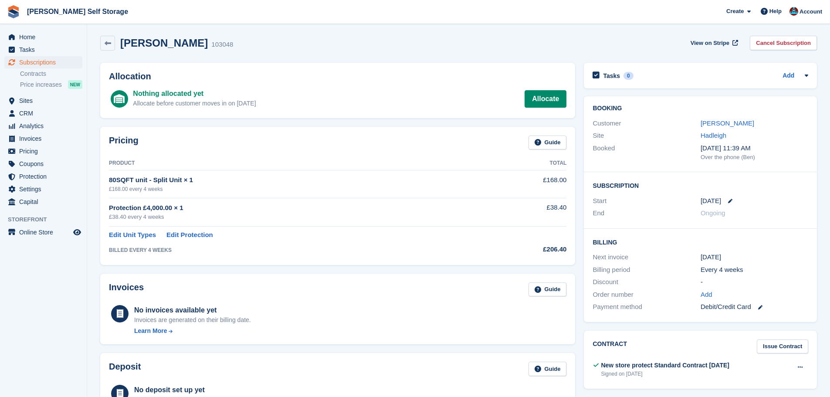
scroll to position [0, 0]
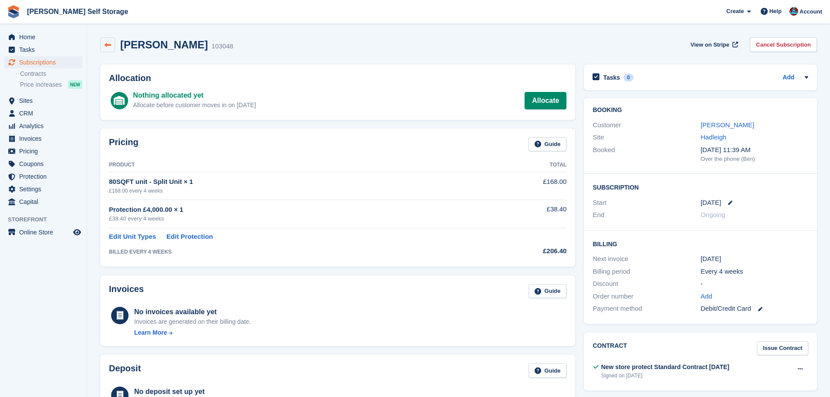
click at [109, 50] on link at bounding box center [107, 44] width 15 height 15
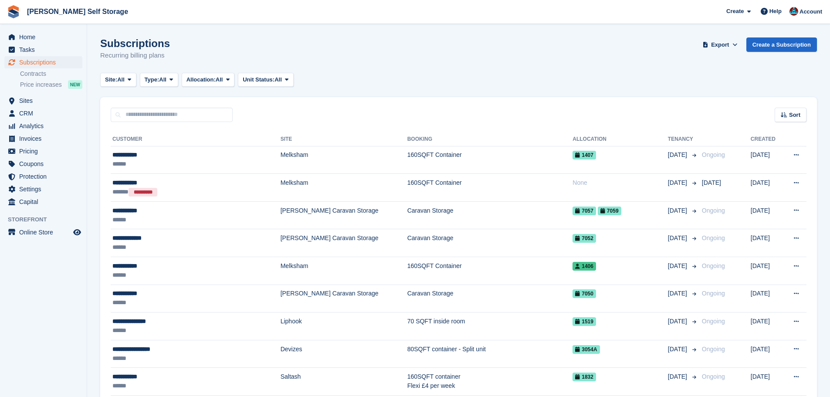
click at [299, 98] on div "Sort Sort by Customer name Date created Move in date Move out date Created (old…" at bounding box center [458, 109] width 716 height 25
click at [172, 116] on input "text" at bounding box center [172, 115] width 122 height 14
type input "******"
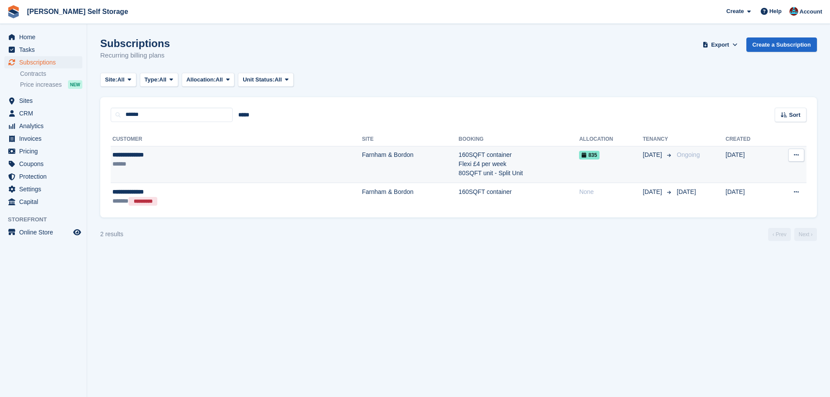
click at [189, 158] on div "**********" at bounding box center [178, 154] width 132 height 9
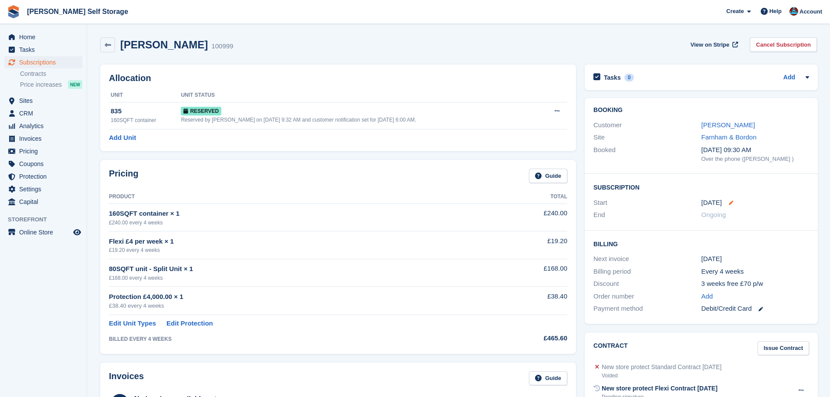
click at [729, 202] on icon at bounding box center [731, 202] width 4 height 4
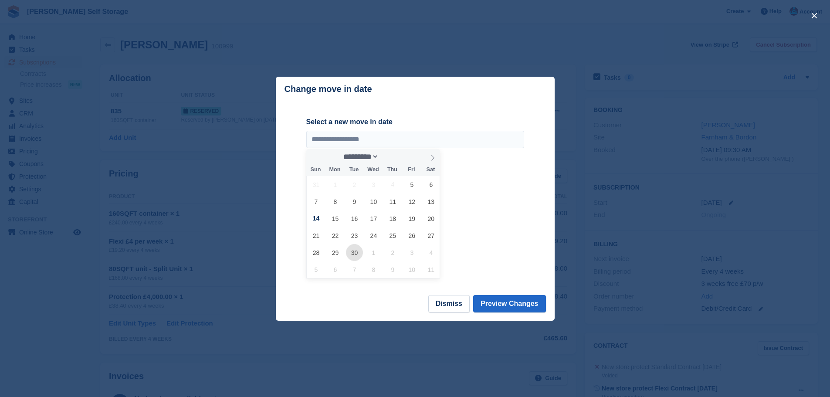
click at [353, 260] on span "30" at bounding box center [354, 252] width 17 height 17
type input "**********"
click at [505, 300] on button "Preview Changes" at bounding box center [509, 303] width 73 height 17
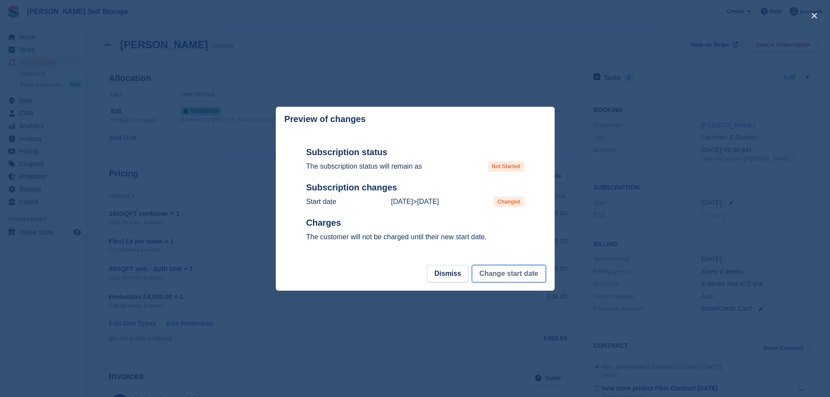
click at [506, 277] on button "Change start date" at bounding box center [509, 273] width 74 height 17
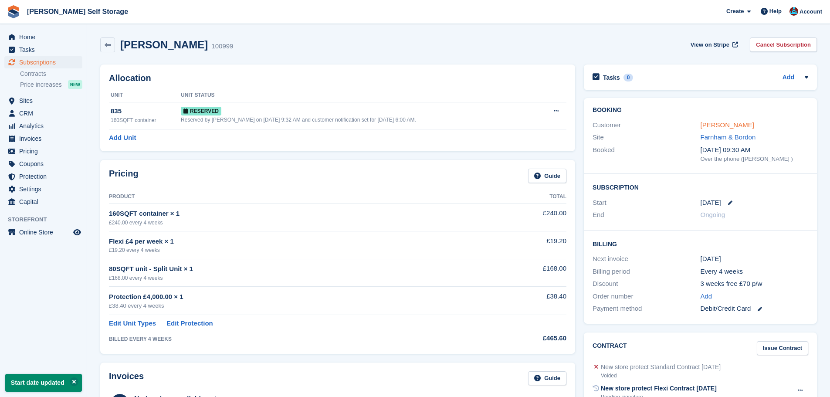
click at [707, 124] on link "Maureen Cripps" at bounding box center [727, 124] width 54 height 7
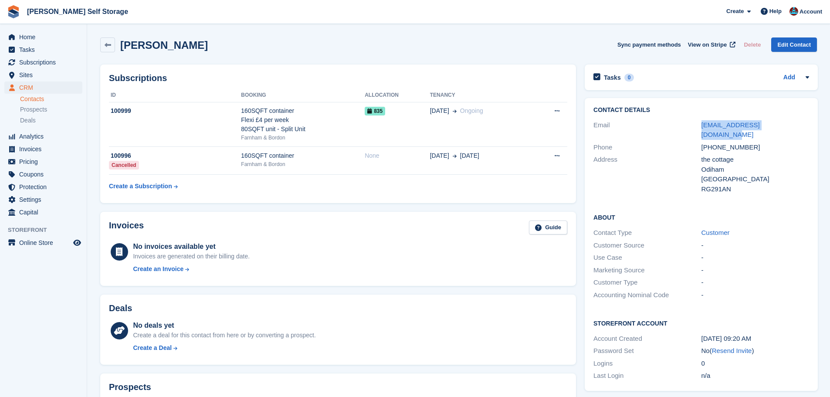
drag, startPoint x: 712, startPoint y: 125, endPoint x: 798, endPoint y: 126, distance: 86.2
click at [791, 126] on div "Email maureencripps76@gmail.com" at bounding box center [701, 130] width 216 height 22
copy div "maureencripps76@gmail.com"
click at [102, 38] on link at bounding box center [107, 44] width 15 height 15
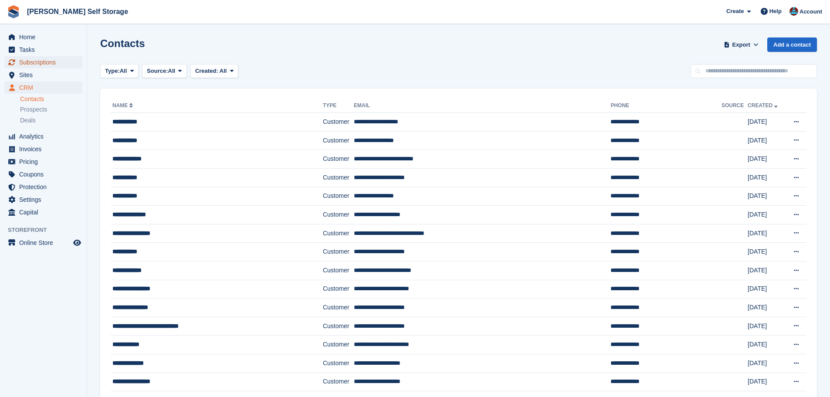
click at [48, 61] on span "Subscriptions" at bounding box center [45, 62] width 52 height 12
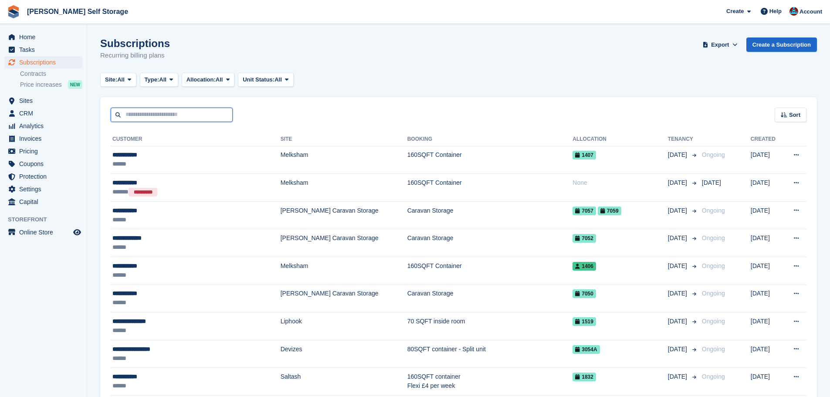
click at [156, 118] on input "text" at bounding box center [172, 115] width 122 height 14
type input "****"
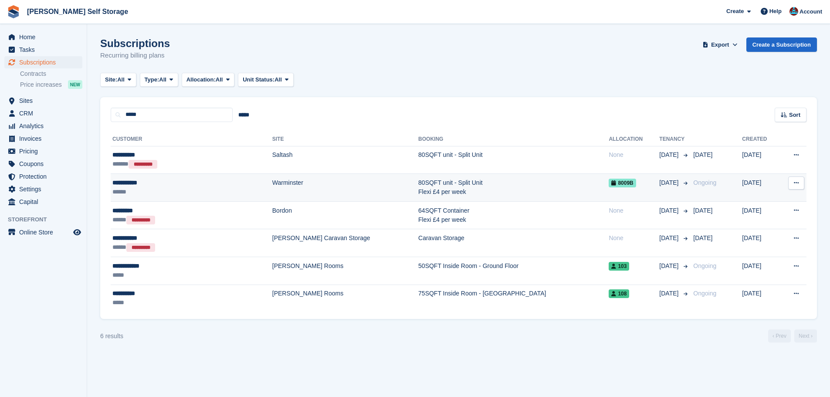
click at [272, 181] on td "Warminster" at bounding box center [345, 188] width 146 height 28
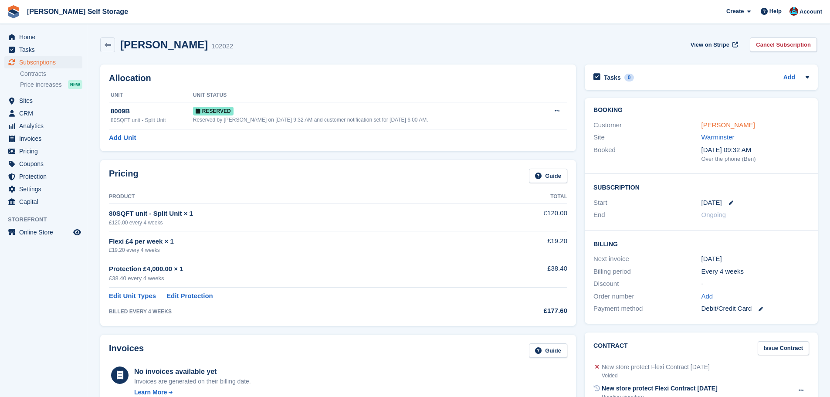
click at [701, 123] on link "[PERSON_NAME]" at bounding box center [728, 124] width 54 height 7
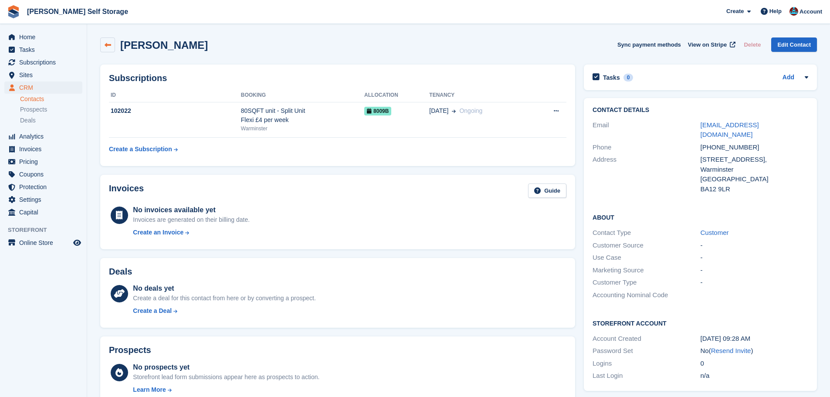
click at [110, 44] on icon at bounding box center [108, 45] width 7 height 7
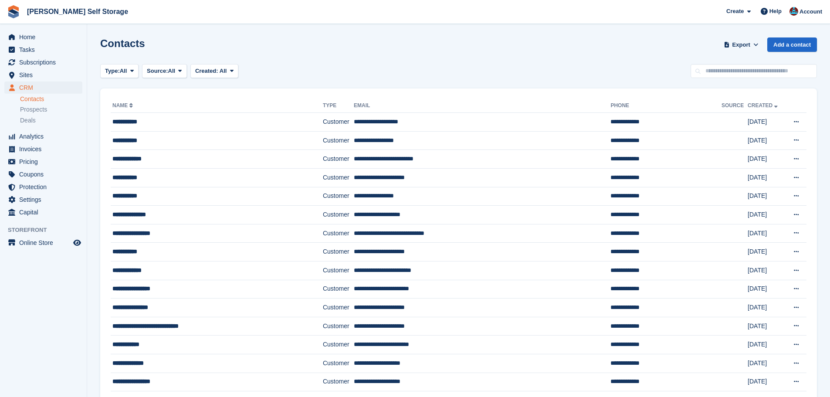
click at [157, 99] on th "Name" at bounding box center [217, 106] width 212 height 14
click at [41, 58] on span "Subscriptions" at bounding box center [45, 62] width 52 height 12
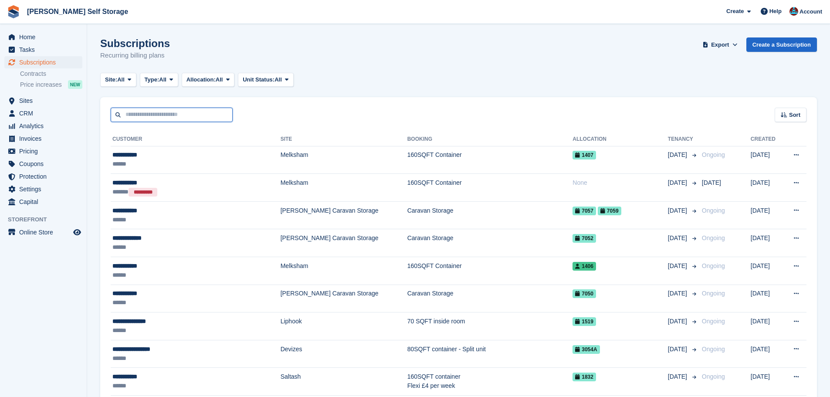
click at [159, 117] on input "text" at bounding box center [172, 115] width 122 height 14
type input "**********"
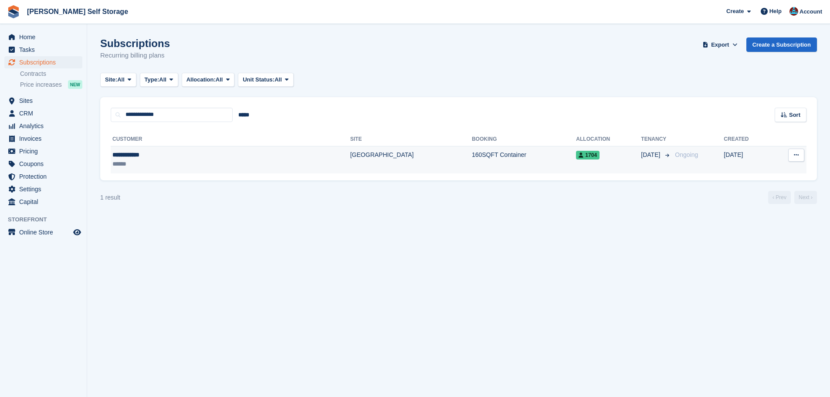
click at [350, 154] on td "[GEOGRAPHIC_DATA]" at bounding box center [411, 159] width 122 height 27
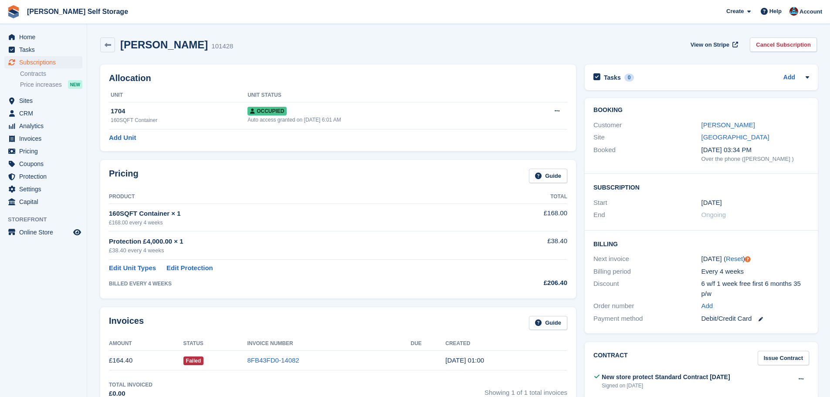
click at [367, 149] on div "Allocation Unit Unit Status 1704 160SQFT Container Occupied Auto access granted…" at bounding box center [338, 107] width 476 height 87
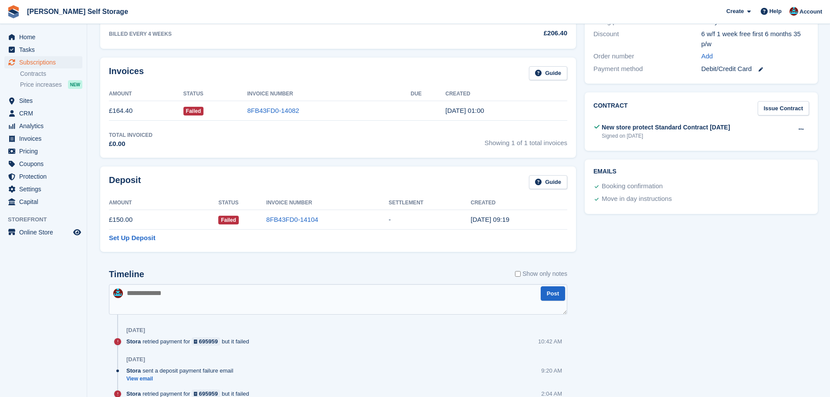
scroll to position [261, 0]
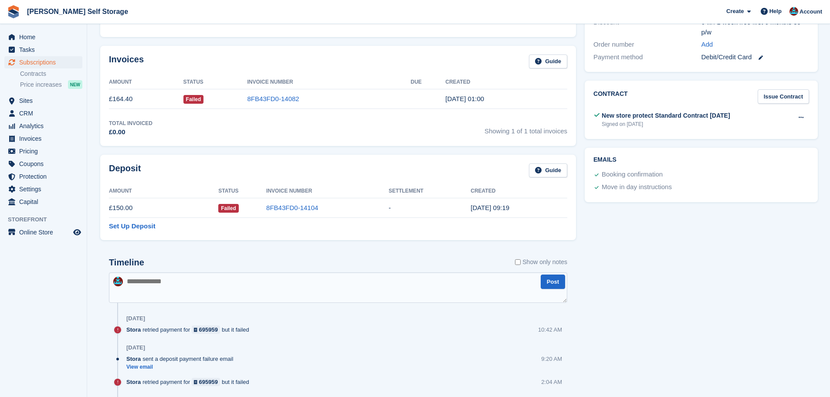
click at [317, 145] on div "Invoices Guide Amount Status Invoice Number Due Created £164.40 Failed 8FB43FD0…" at bounding box center [338, 96] width 476 height 100
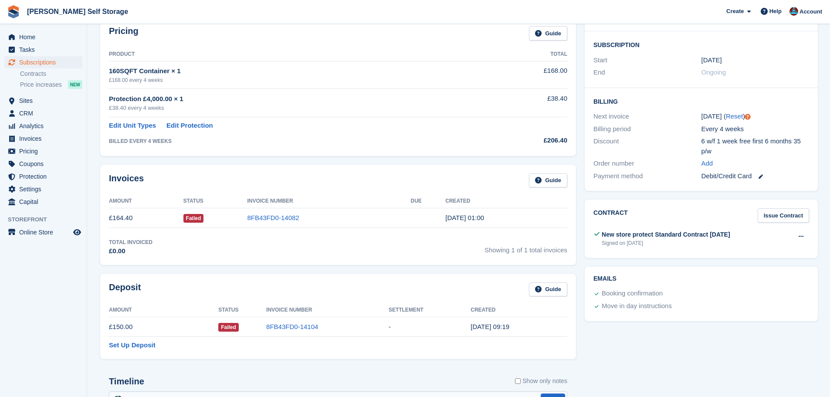
scroll to position [131, 0]
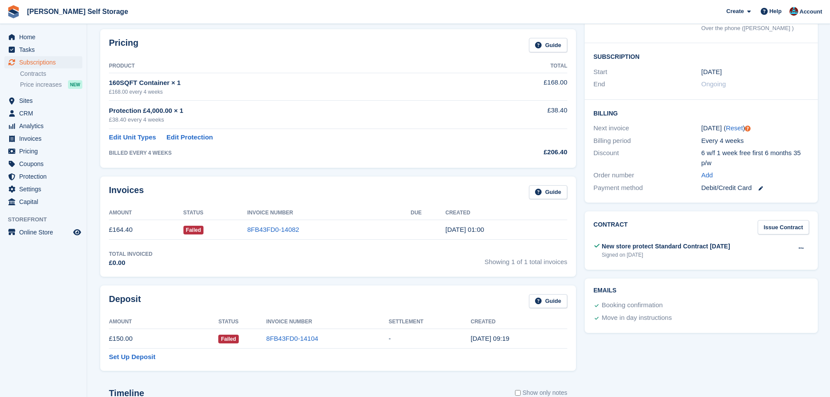
click at [325, 169] on div "Pricing Guide Product Total 160SQFT Container × 1 £168.00 every 4 weeks £168.00…" at bounding box center [338, 98] width 484 height 147
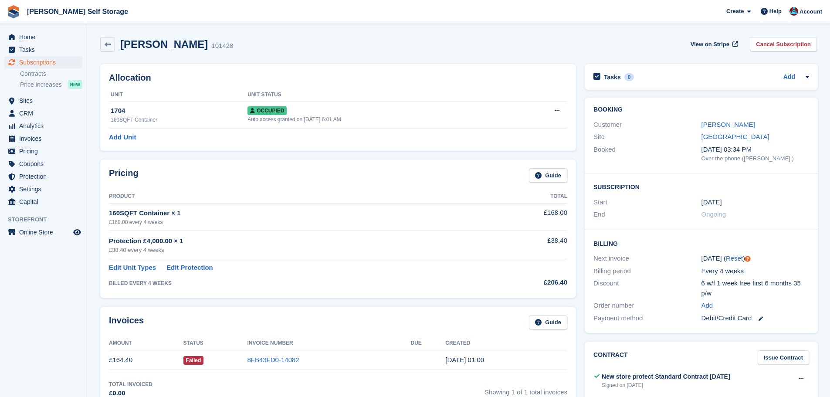
scroll to position [0, 0]
click at [332, 152] on div "Allocation Unit Unit Status 1704 160SQFT Container Occupied Auto access granted…" at bounding box center [338, 107] width 484 height 95
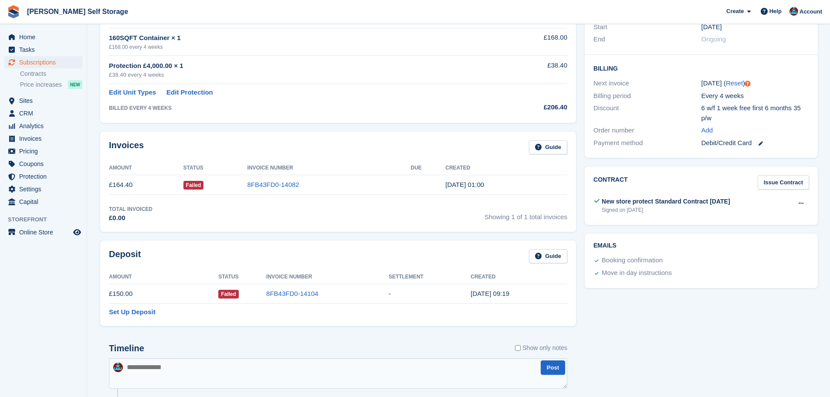
scroll to position [174, 0]
click at [305, 125] on div "Pricing Guide Product Total 160SQFT Container × 1 £168.00 every 4 weeks £168.00…" at bounding box center [338, 54] width 484 height 147
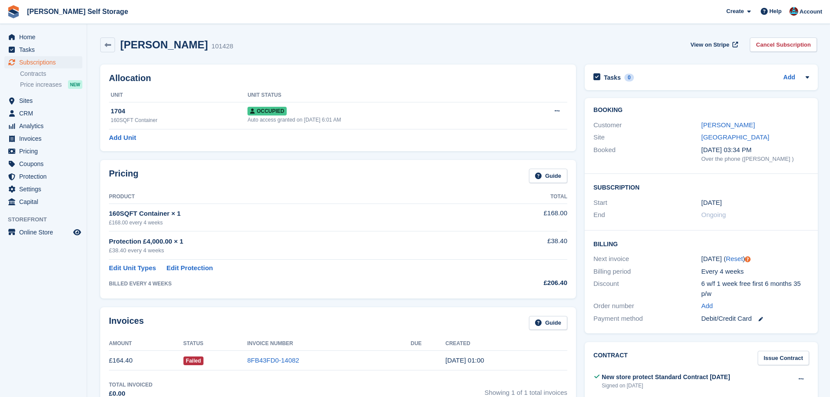
click at [310, 154] on div "Allocation Unit Unit Status 1704 160SQFT Container Occupied Auto access granted…" at bounding box center [338, 107] width 484 height 95
click at [311, 154] on div "Allocation Unit Unit Status 1704 160SQFT Container Occupied Auto access granted…" at bounding box center [338, 107] width 484 height 95
click at [319, 154] on div "Allocation Unit Unit Status 1704 160SQFT Container Occupied Auto access granted…" at bounding box center [338, 107] width 484 height 95
click at [317, 153] on div "Allocation Unit Unit Status 1704 160SQFT Container Occupied Auto access granted…" at bounding box center [338, 107] width 484 height 95
click at [315, 152] on div "Allocation Unit Unit Status 1704 160SQFT Container Occupied Auto access granted…" at bounding box center [338, 107] width 484 height 95
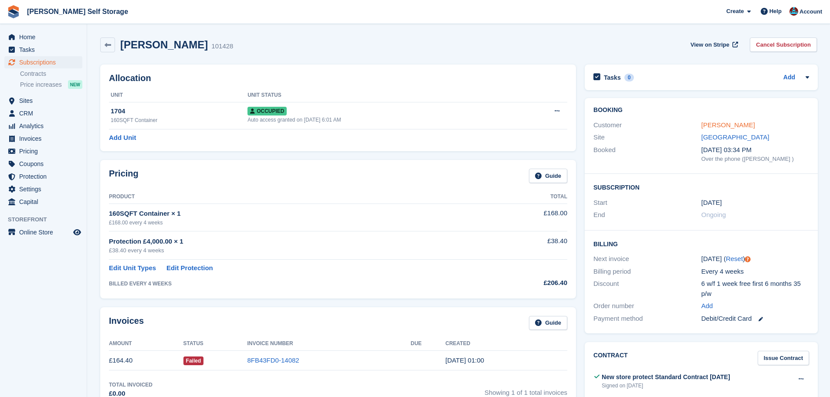
click at [716, 123] on link "[PERSON_NAME]" at bounding box center [728, 124] width 54 height 7
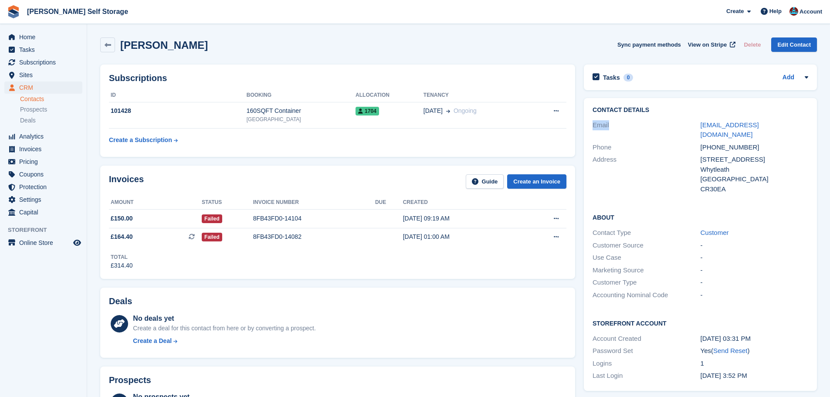
drag, startPoint x: 690, startPoint y: 125, endPoint x: 772, endPoint y: 111, distance: 83.0
click at [772, 111] on div "Contact Details Email [EMAIL_ADDRESS][DOMAIN_NAME] Phone [PHONE_NUMBER] Address…" at bounding box center [700, 151] width 233 height 106
drag, startPoint x: 698, startPoint y: 125, endPoint x: 688, endPoint y: 121, distance: 10.6
click at [697, 125] on div "Email" at bounding box center [646, 130] width 108 height 20
click at [677, 121] on div "Email" at bounding box center [646, 130] width 108 height 20
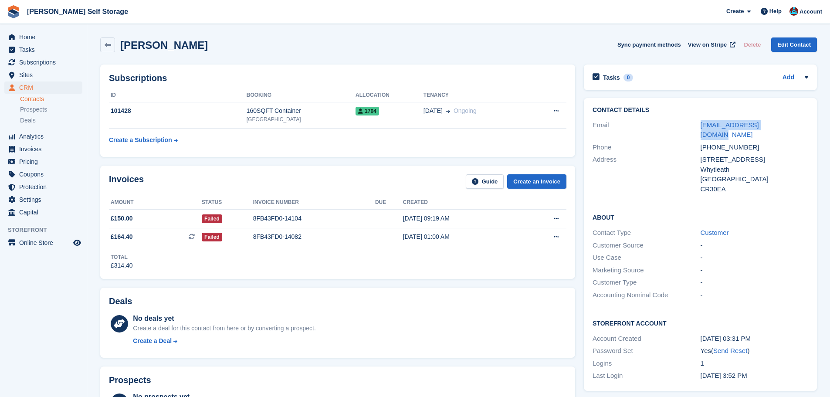
drag, startPoint x: 722, startPoint y: 124, endPoint x: 781, endPoint y: 129, distance: 58.6
click at [779, 129] on div "Email [EMAIL_ADDRESS][DOMAIN_NAME]" at bounding box center [700, 130] width 216 height 22
copy div "[EMAIL_ADDRESS][DOMAIN_NAME]"
click at [492, 65] on div "Subscriptions ID Booking Allocation Tenancy 101428 160SQFT Container [GEOGRAPHI…" at bounding box center [337, 110] width 475 height 92
click at [326, 159] on div "Subscriptions ID Booking Allocation Tenancy 101428 160SQFT Container [GEOGRAPHI…" at bounding box center [337, 110] width 483 height 101
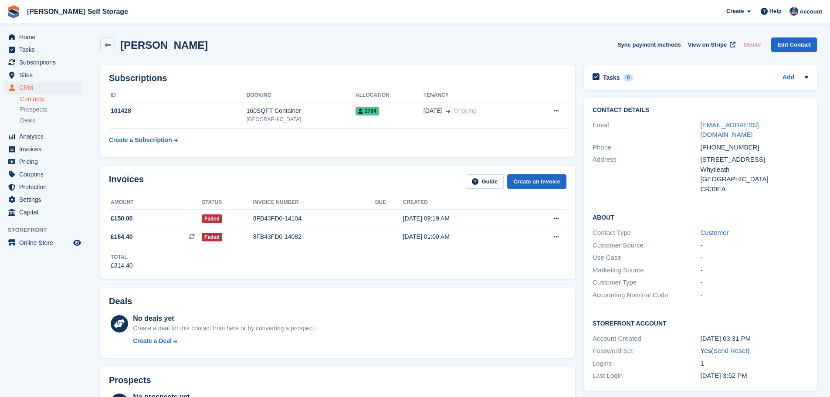
click at [324, 159] on div "Subscriptions ID Booking Allocation Tenancy 101428 160SQFT Container [GEOGRAPHI…" at bounding box center [337, 110] width 483 height 101
click at [246, 120] on div "[GEOGRAPHIC_DATA]" at bounding box center [300, 119] width 109 height 8
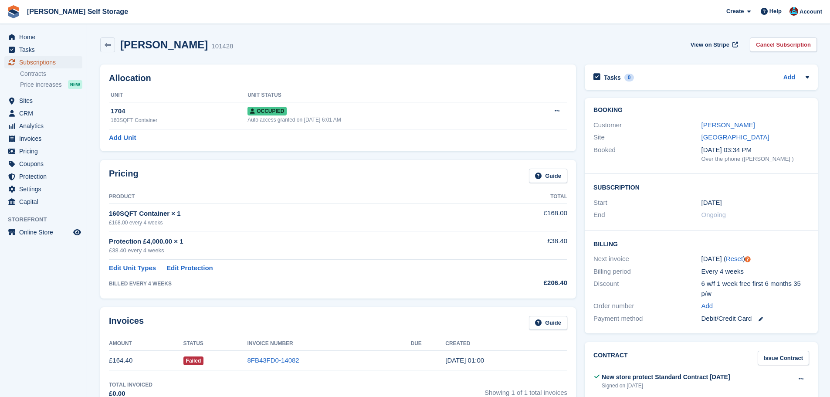
drag, startPoint x: 46, startPoint y: 60, endPoint x: 72, endPoint y: 57, distance: 26.4
click at [46, 60] on span "Subscriptions" at bounding box center [45, 62] width 52 height 12
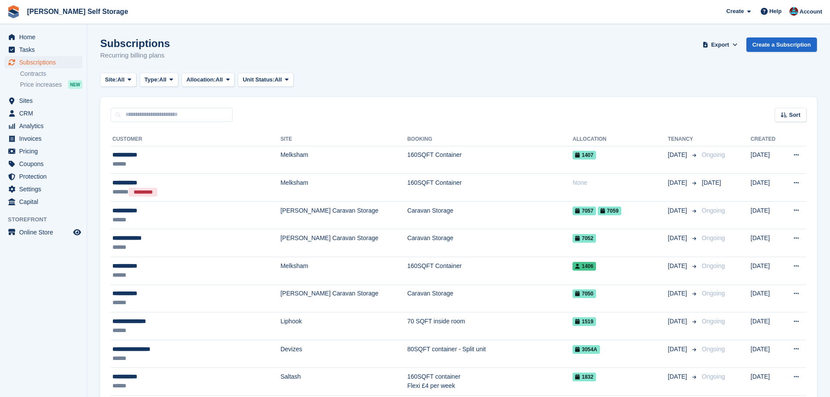
click at [384, 110] on div "Sort Sort by Customer name Date created Move in date Move out date Created (old…" at bounding box center [458, 109] width 716 height 25
click at [334, 101] on div "Sort Sort by Customer name Date created Move in date Move out date Created (old…" at bounding box center [458, 109] width 716 height 25
